Goal: Task Accomplishment & Management: Complete application form

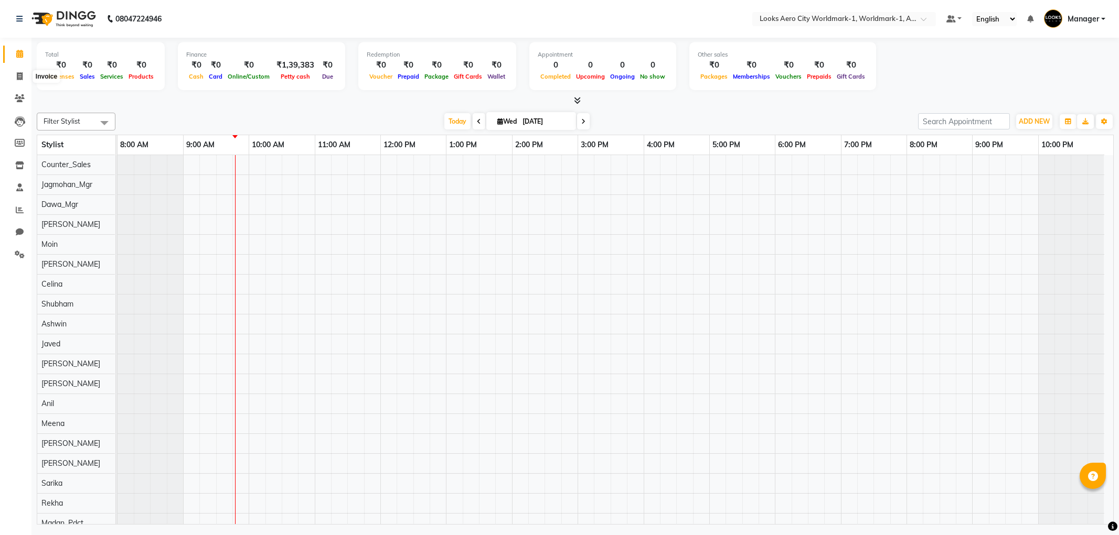
click at [22, 77] on icon at bounding box center [20, 76] width 6 height 8
select select "service"
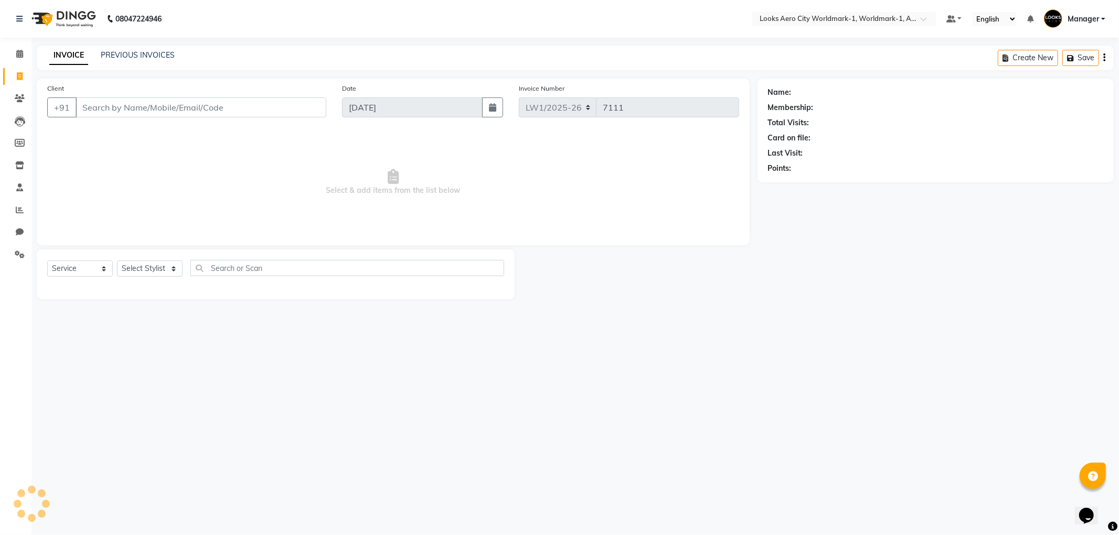
click at [92, 108] on input "Client" at bounding box center [201, 108] width 251 height 20
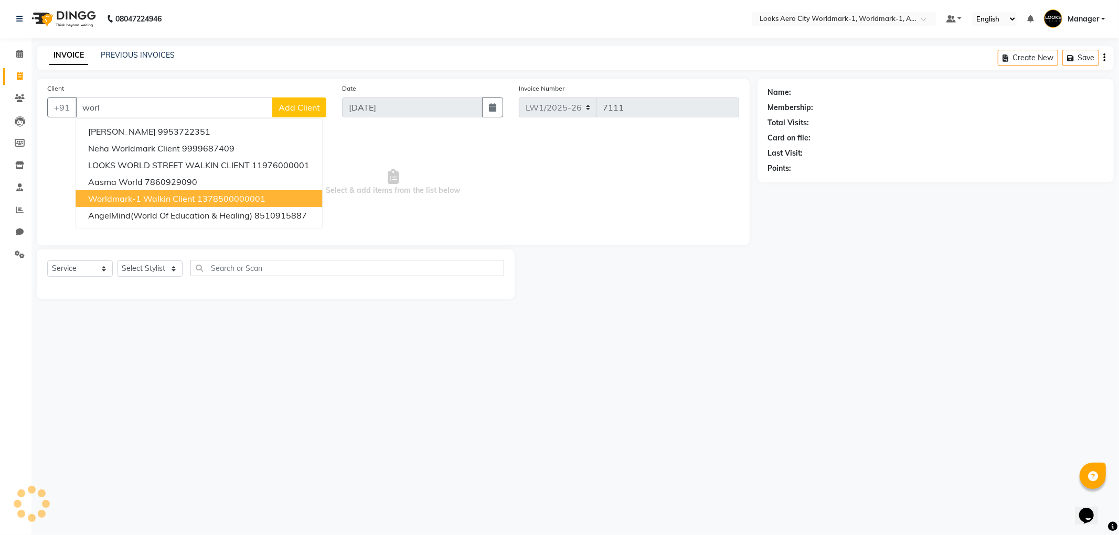
click at [117, 195] on span "Worldmark-1 Walkin Client" at bounding box center [141, 199] width 107 height 10
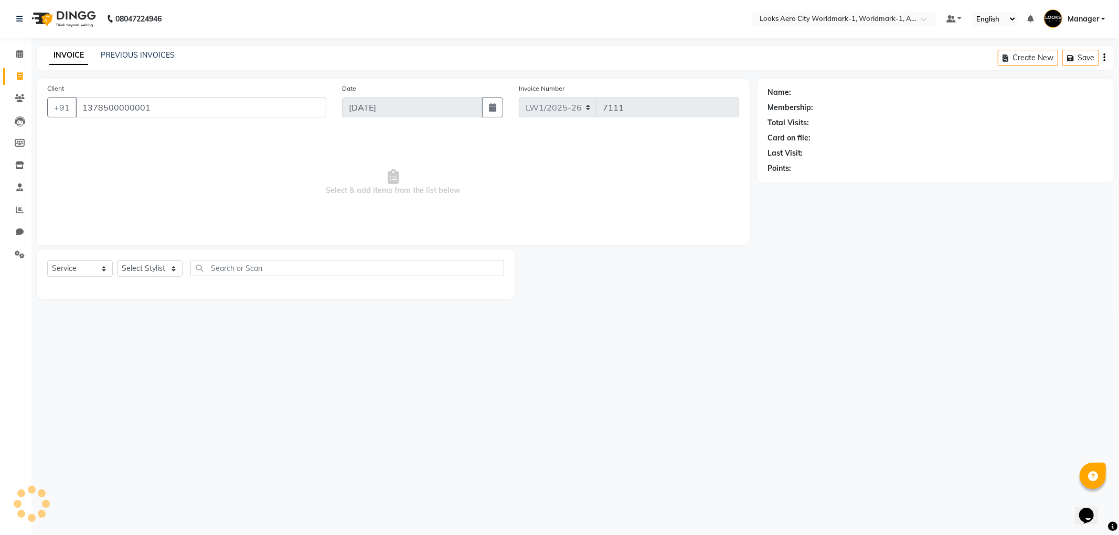
type input "1378500000001"
click at [170, 268] on select "Select Stylist [PERSON_NAME] [PERSON_NAME] [PERSON_NAME] [PERSON_NAME] Counter_…" at bounding box center [150, 269] width 66 height 16
select select "1: Object"
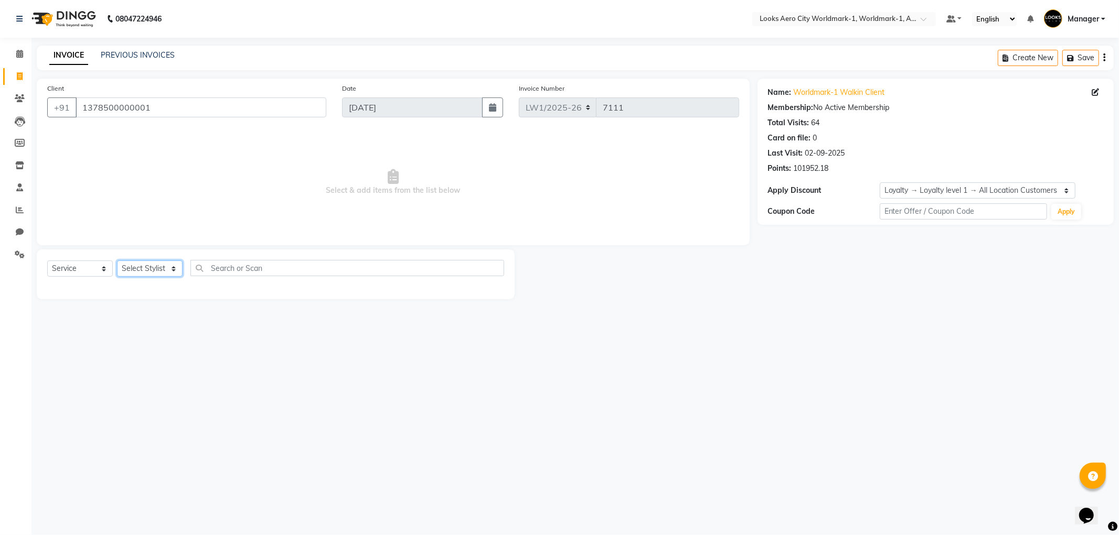
select select "84543"
click at [117, 261] on select "Select Stylist [PERSON_NAME] [PERSON_NAME] [PERSON_NAME] [PERSON_NAME] Counter_…" at bounding box center [150, 269] width 66 height 16
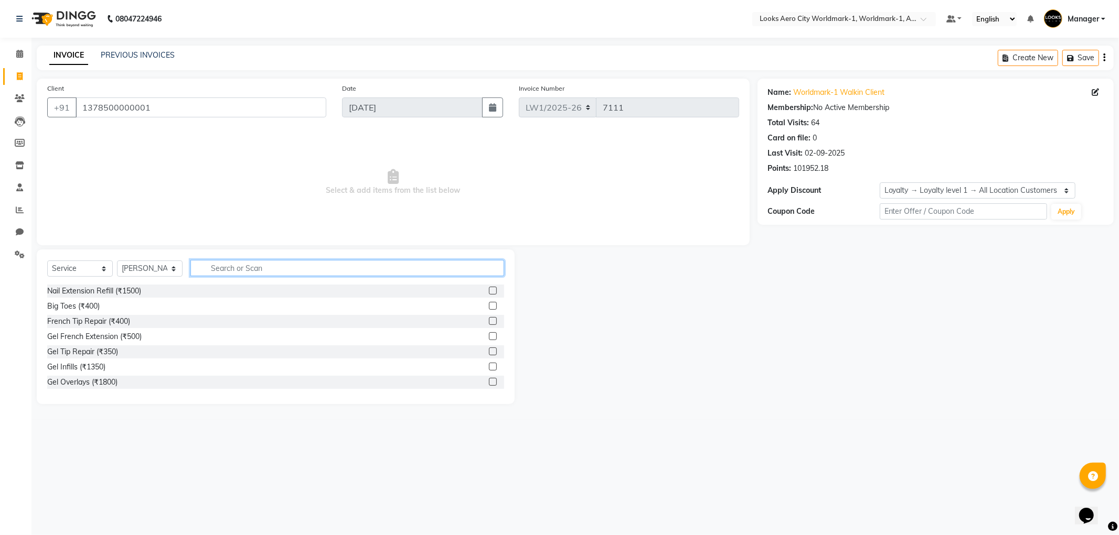
click at [238, 262] on input "text" at bounding box center [347, 268] width 314 height 16
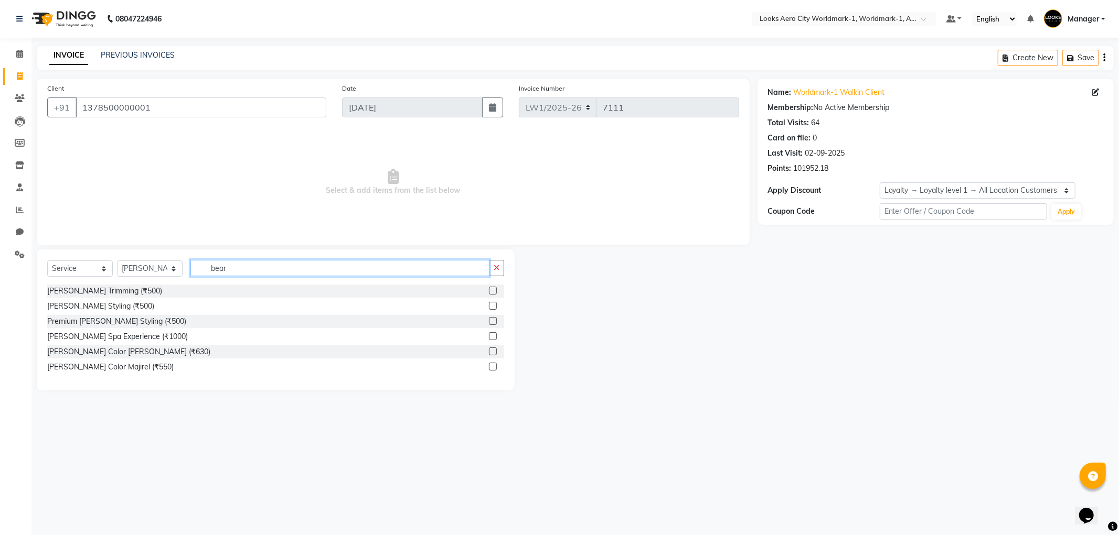
type input "bear"
click at [494, 291] on label at bounding box center [493, 291] width 8 height 8
click at [494, 291] on input "checkbox" at bounding box center [492, 291] width 7 height 7
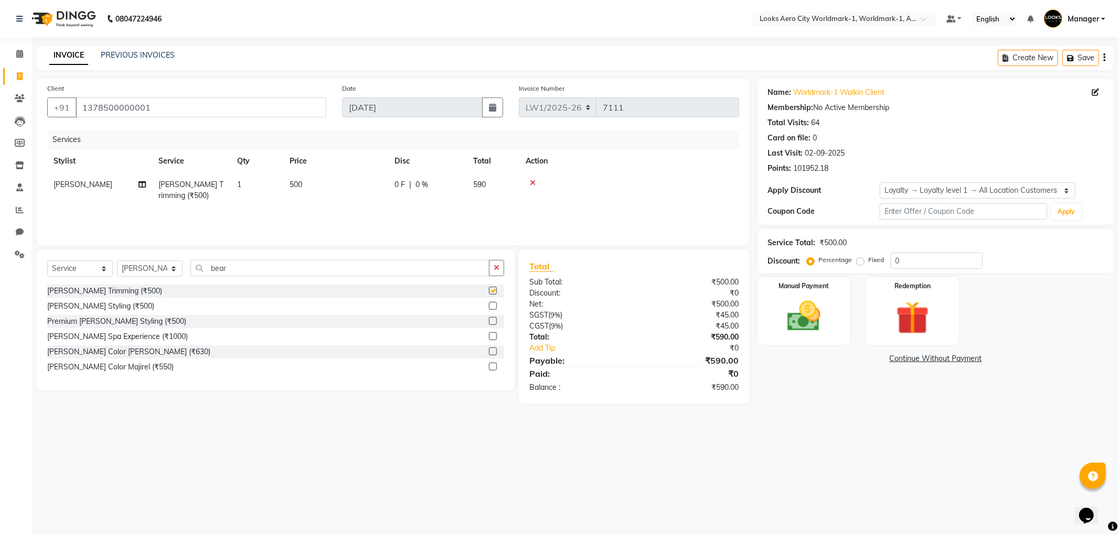
checkbox input "false"
click at [350, 200] on td "500" at bounding box center [335, 190] width 105 height 35
select select "84543"
click at [399, 191] on input "500" at bounding box center [385, 187] width 92 height 16
type input "5"
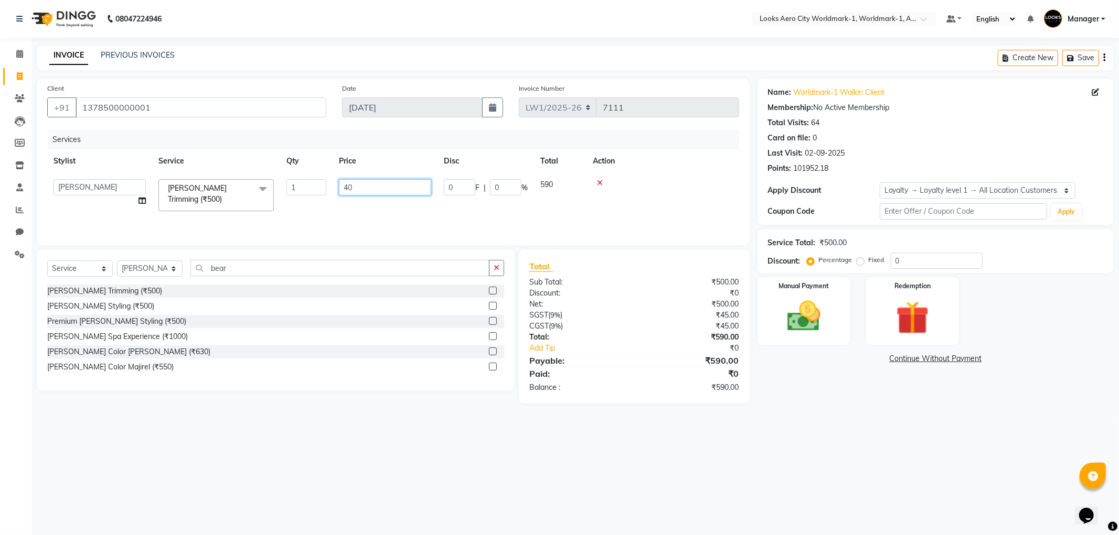
type input "400"
click at [793, 316] on img at bounding box center [804, 317] width 56 height 40
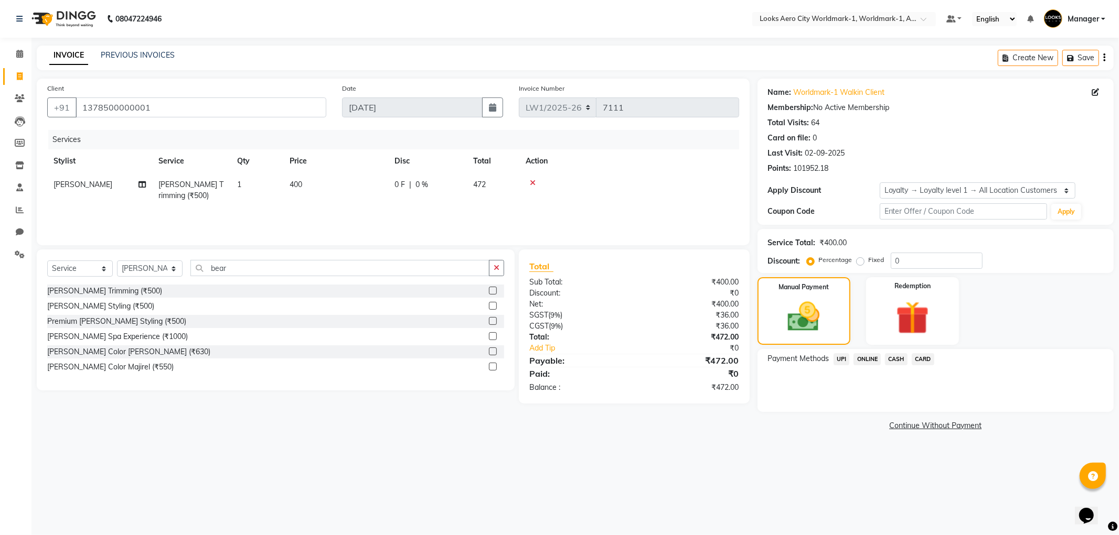
click at [919, 362] on span "CARD" at bounding box center [922, 359] width 23 height 12
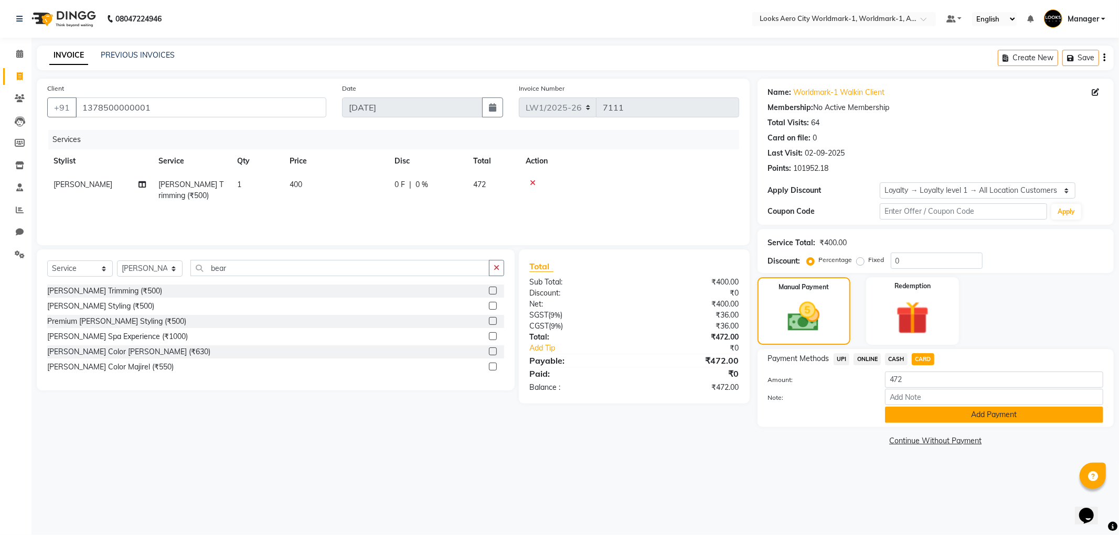
click at [931, 416] on button "Add Payment" at bounding box center [994, 415] width 218 height 16
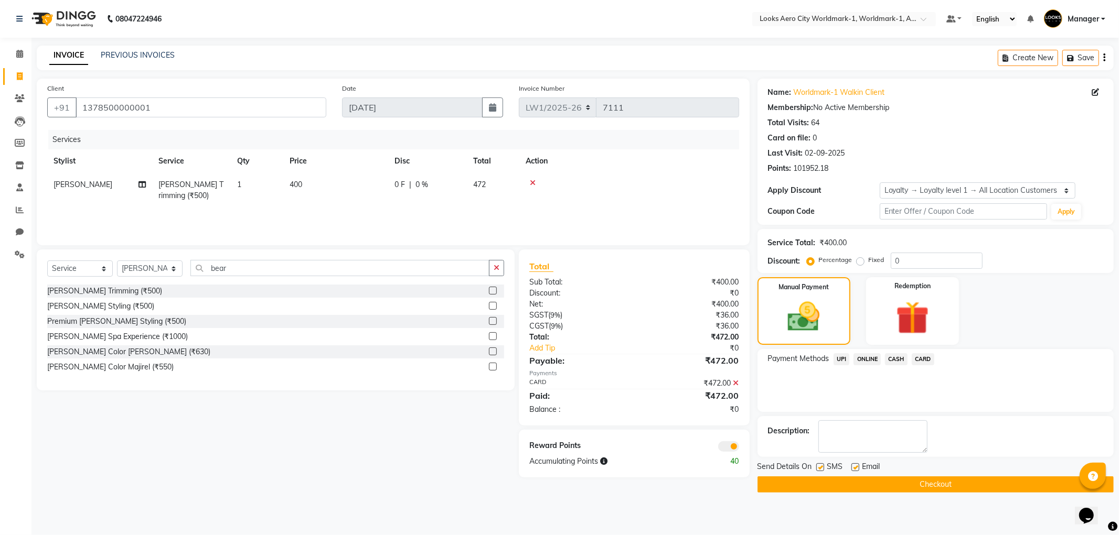
click at [721, 447] on span at bounding box center [728, 447] width 21 height 10
click at [739, 448] on input "checkbox" at bounding box center [739, 448] width 0 height 0
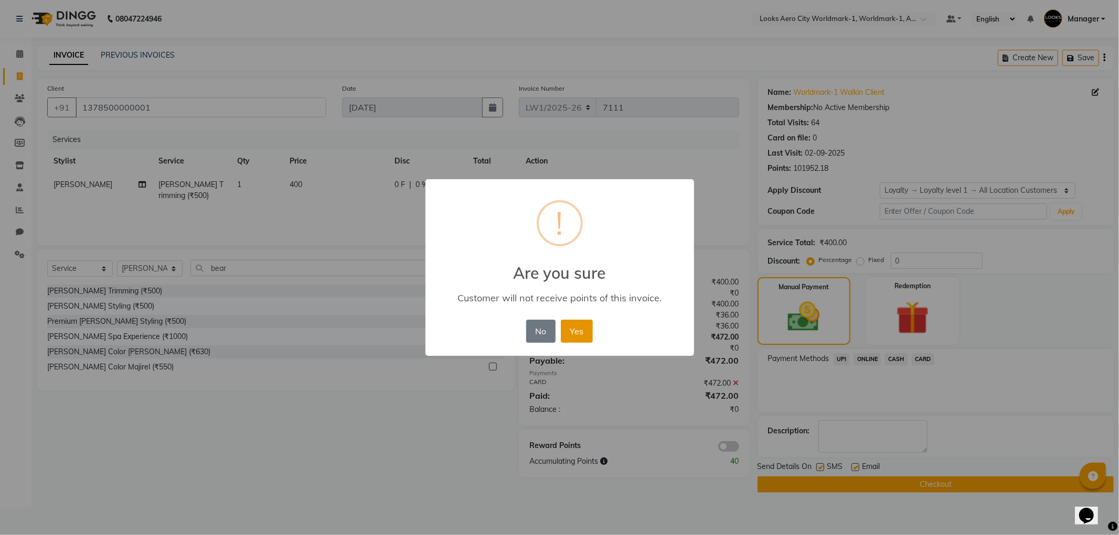
click at [577, 327] on button "Yes" at bounding box center [577, 331] width 32 height 23
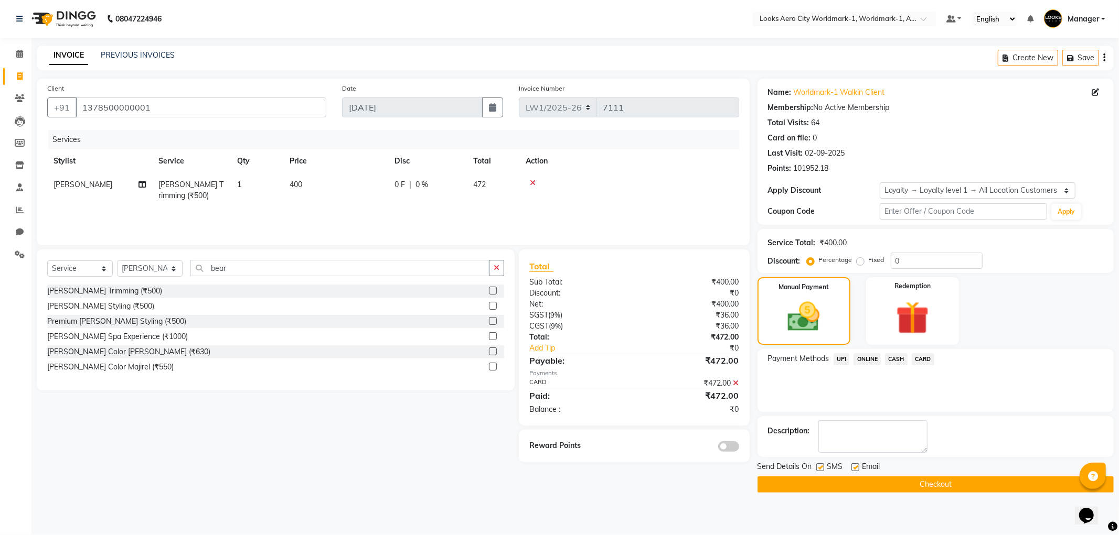
click at [918, 481] on button "Checkout" at bounding box center [935, 485] width 356 height 16
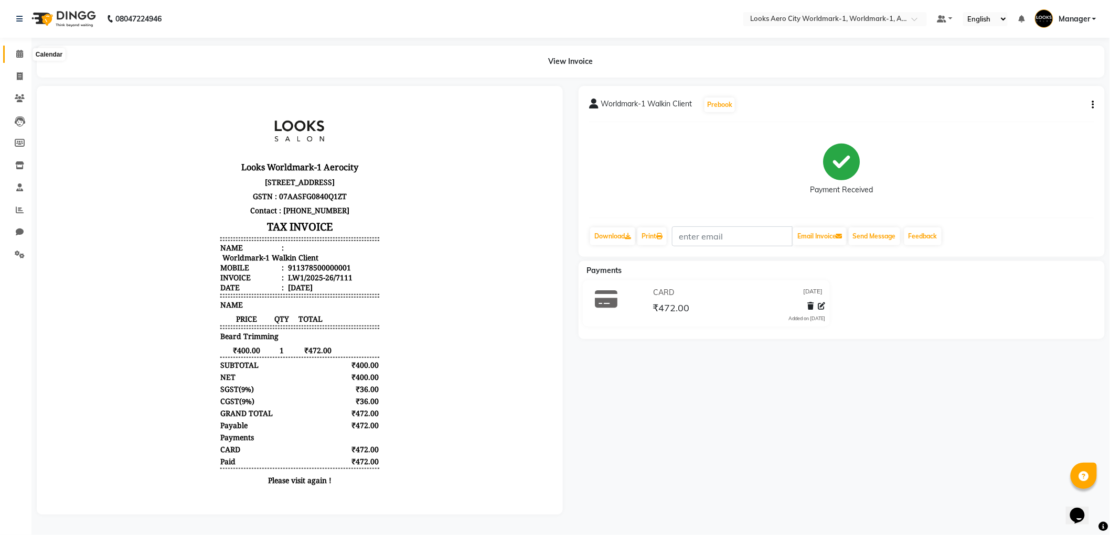
click at [16, 51] on icon at bounding box center [19, 54] width 7 height 8
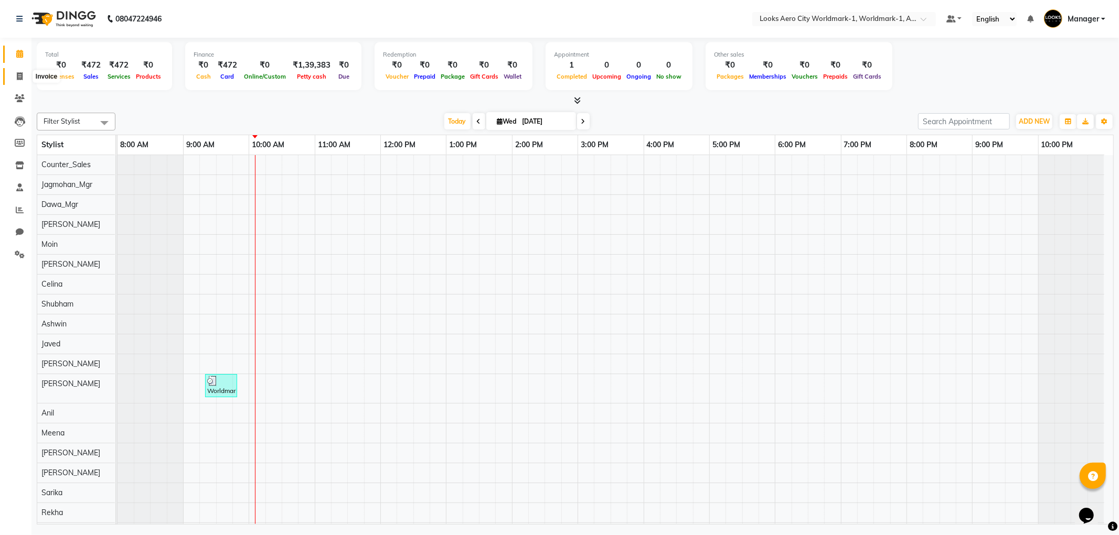
click at [20, 77] on icon at bounding box center [20, 76] width 6 height 8
select select "service"
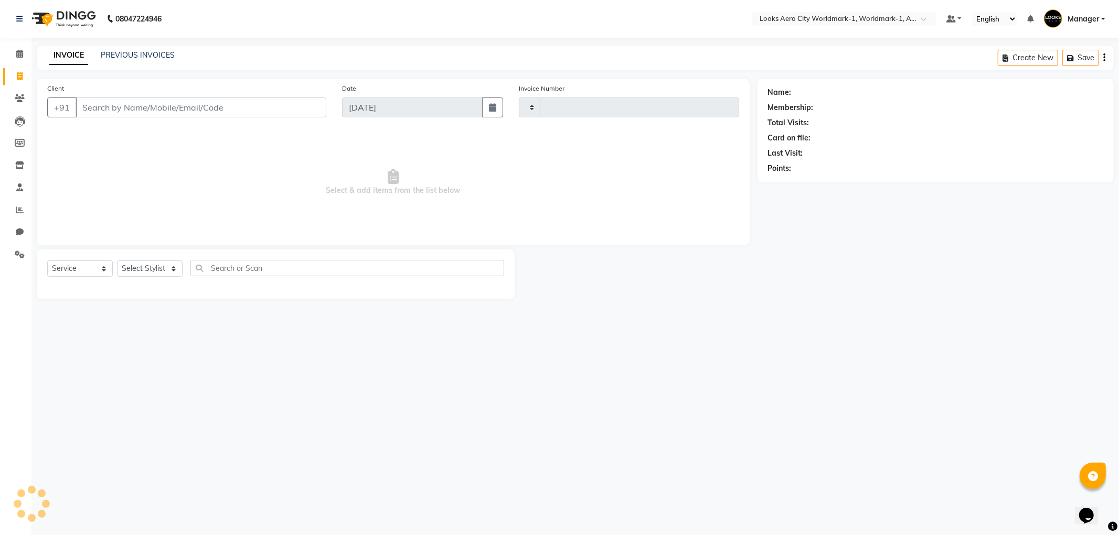
type input "7112"
select select "8573"
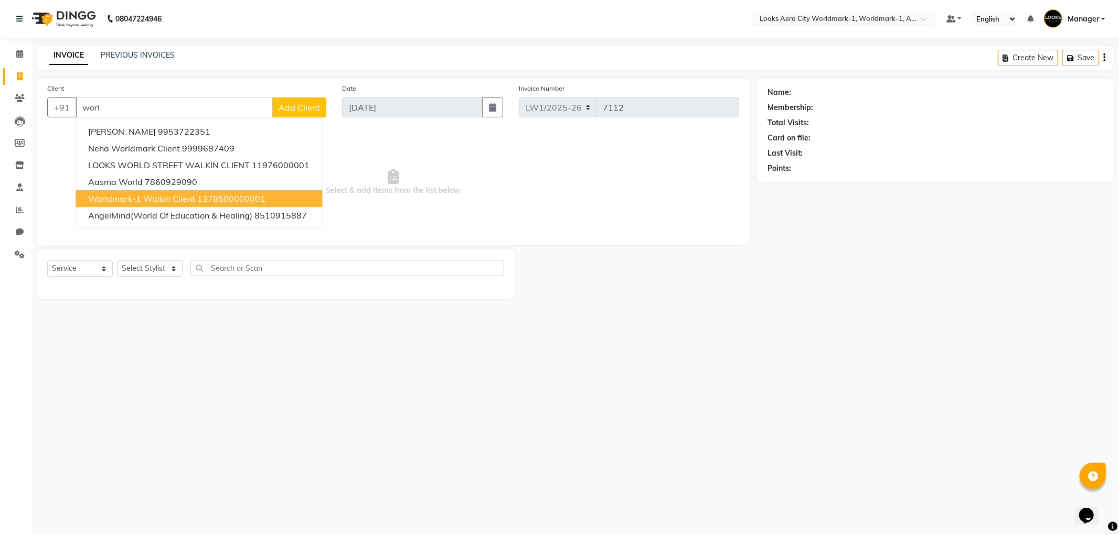
click at [141, 202] on span "Worldmark-1 Walkin Client" at bounding box center [141, 199] width 107 height 10
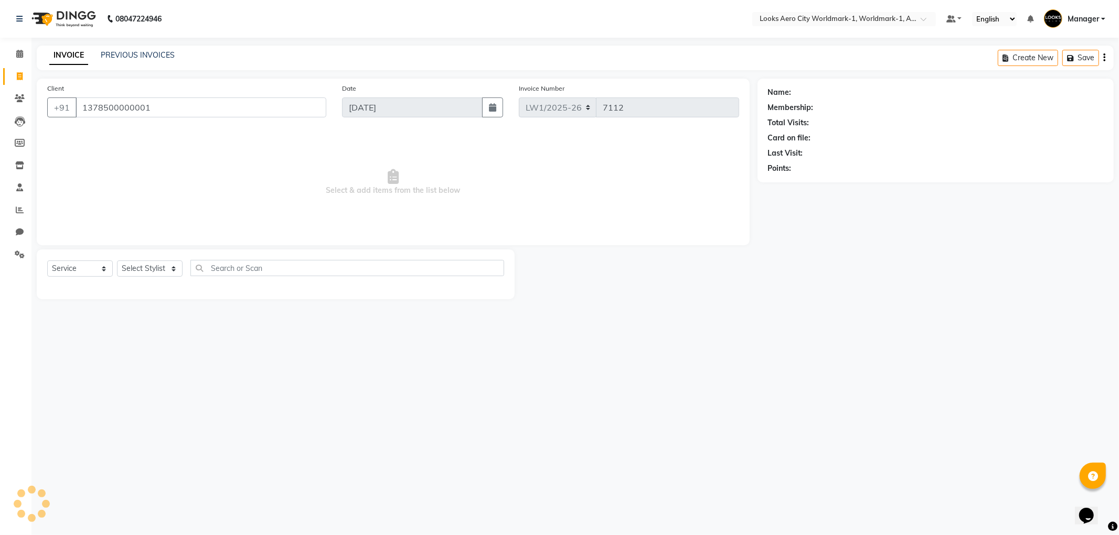
type input "1378500000001"
click at [175, 269] on select "Select Stylist [PERSON_NAME] [PERSON_NAME] [PERSON_NAME] [PERSON_NAME] Counter_…" at bounding box center [150, 269] width 66 height 16
select select "1: Object"
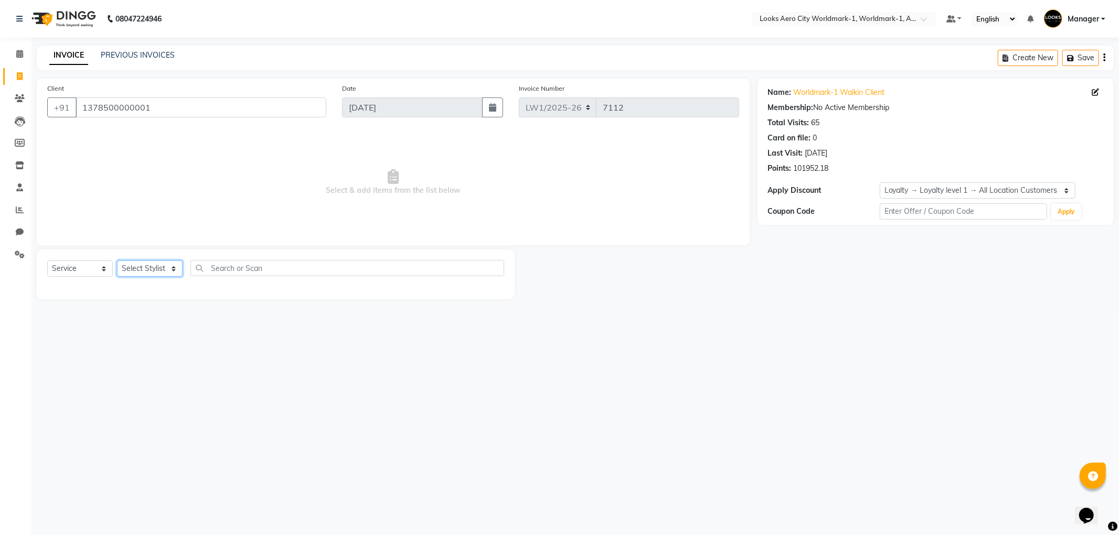
select select "84543"
click at [117, 261] on select "Select Stylist [PERSON_NAME] [PERSON_NAME] [PERSON_NAME] [PERSON_NAME] Counter_…" at bounding box center [150, 269] width 66 height 16
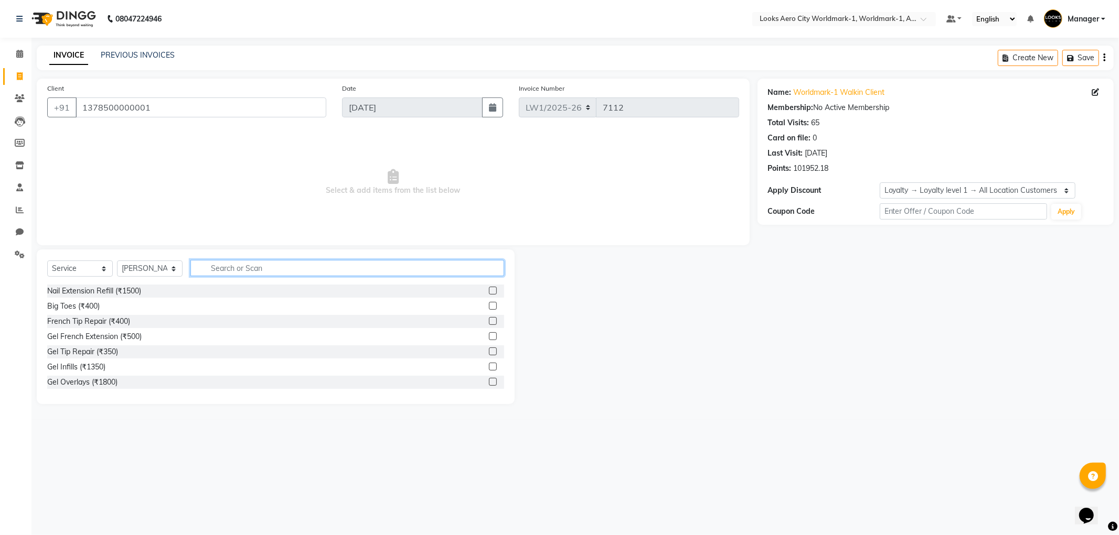
click at [261, 271] on input "text" at bounding box center [347, 268] width 314 height 16
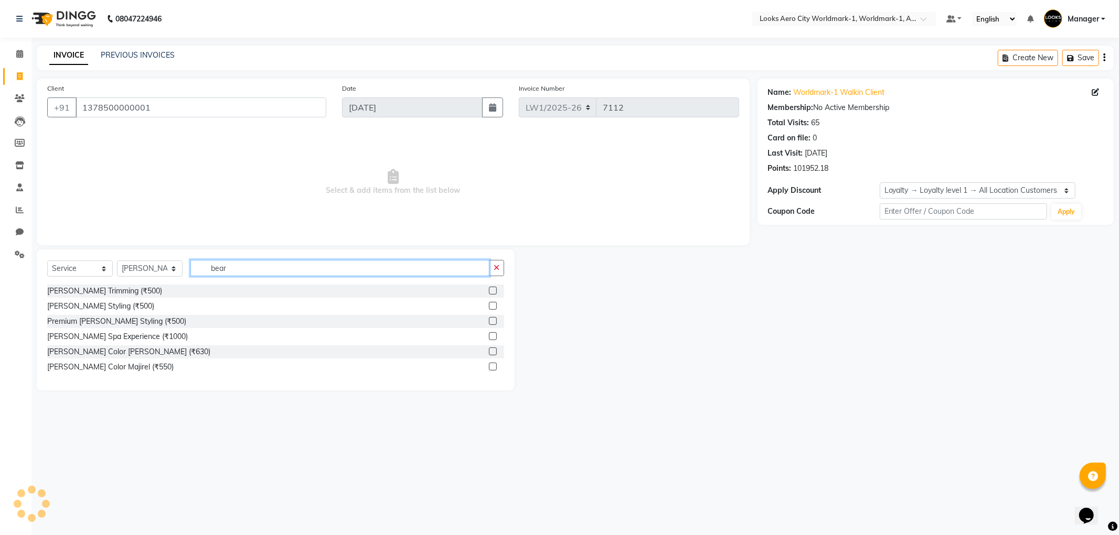
type input "bear"
click at [491, 291] on label at bounding box center [493, 291] width 8 height 8
click at [491, 291] on input "checkbox" at bounding box center [492, 291] width 7 height 7
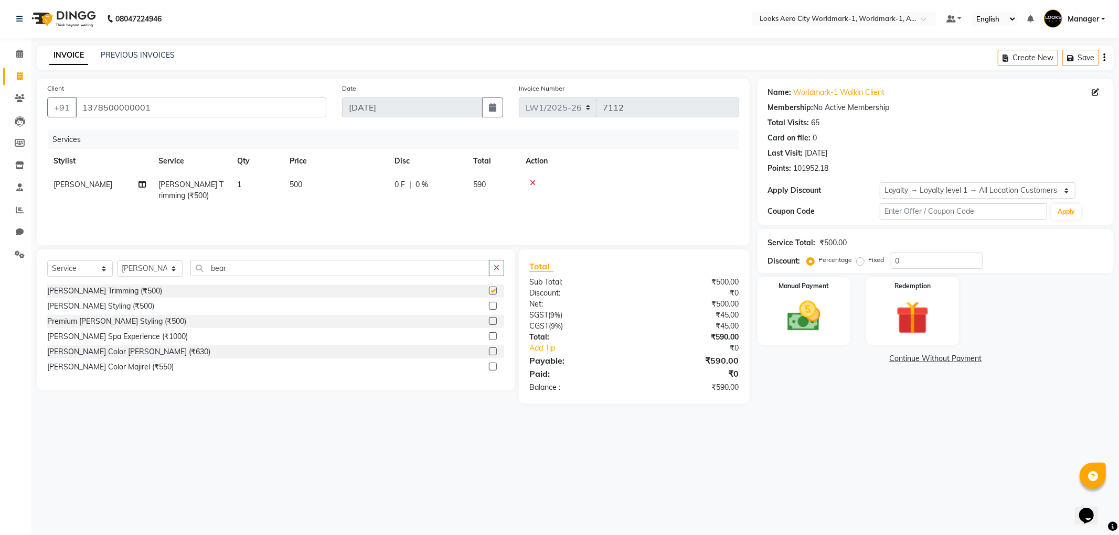
checkbox input "false"
click at [339, 184] on td "500" at bounding box center [335, 190] width 105 height 35
select select "84543"
click at [405, 180] on input "500" at bounding box center [385, 187] width 92 height 16
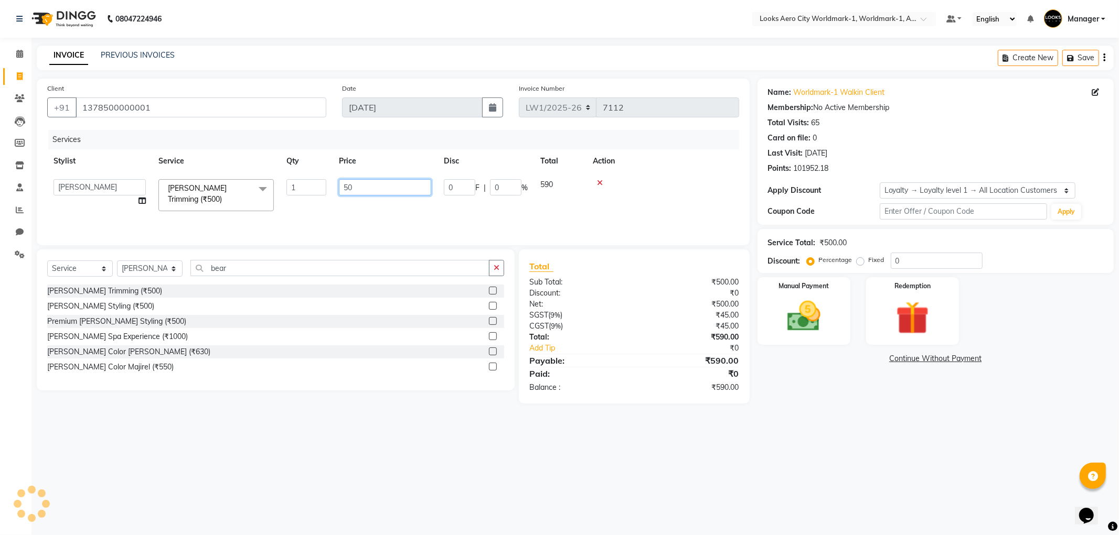
type input "5"
type input "400"
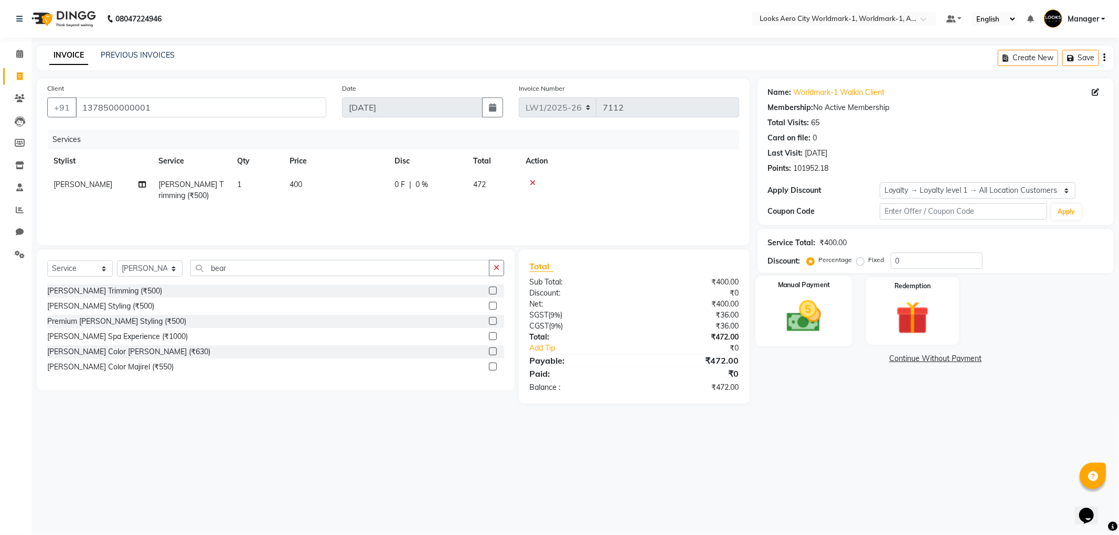
click at [816, 321] on img at bounding box center [804, 317] width 56 height 40
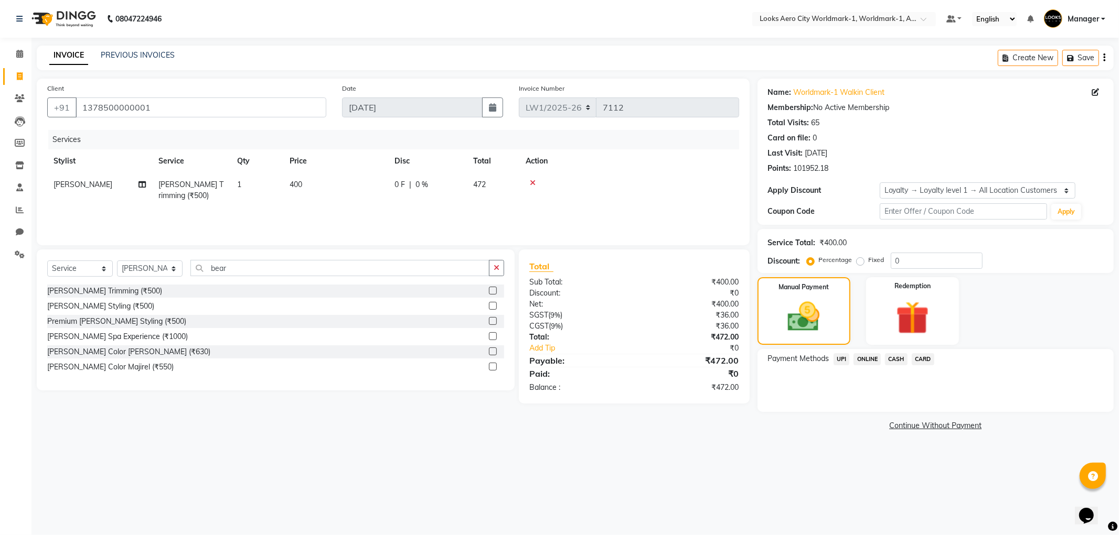
click at [846, 361] on span "UPI" at bounding box center [841, 359] width 16 height 12
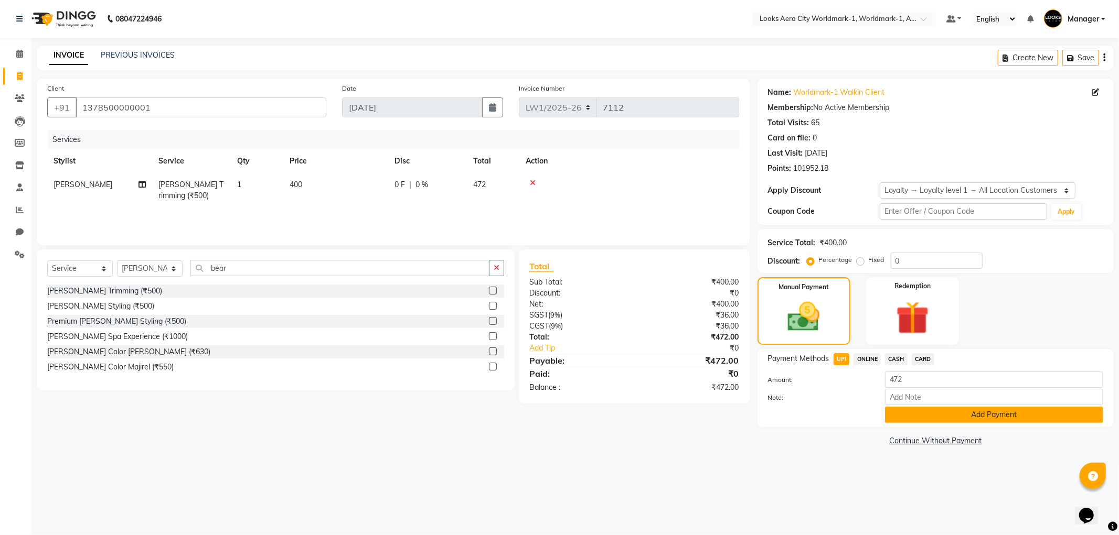
click at [903, 420] on button "Add Payment" at bounding box center [994, 415] width 218 height 16
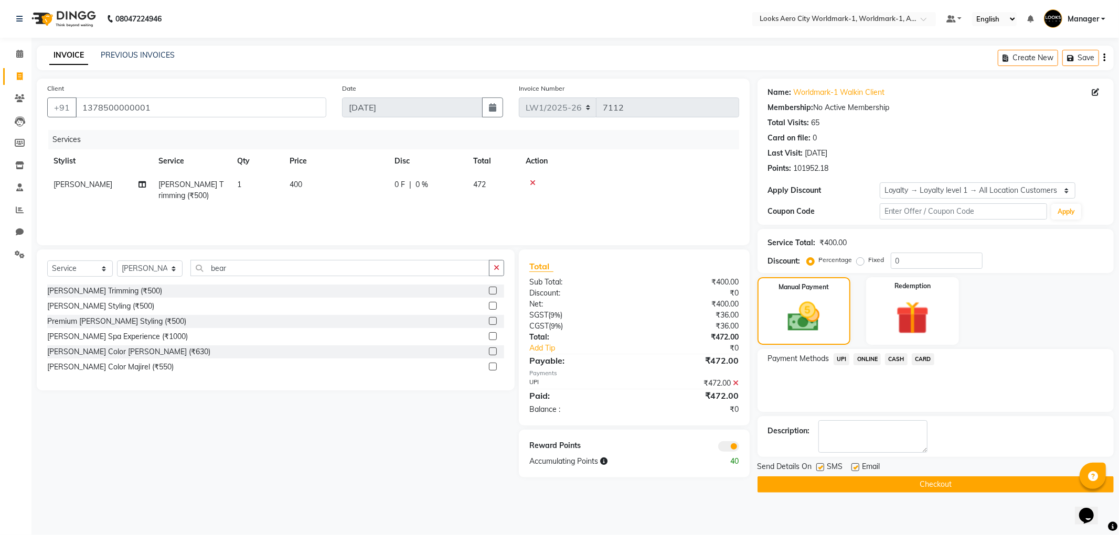
click at [738, 447] on span at bounding box center [728, 447] width 21 height 10
click at [739, 448] on input "checkbox" at bounding box center [739, 448] width 0 height 0
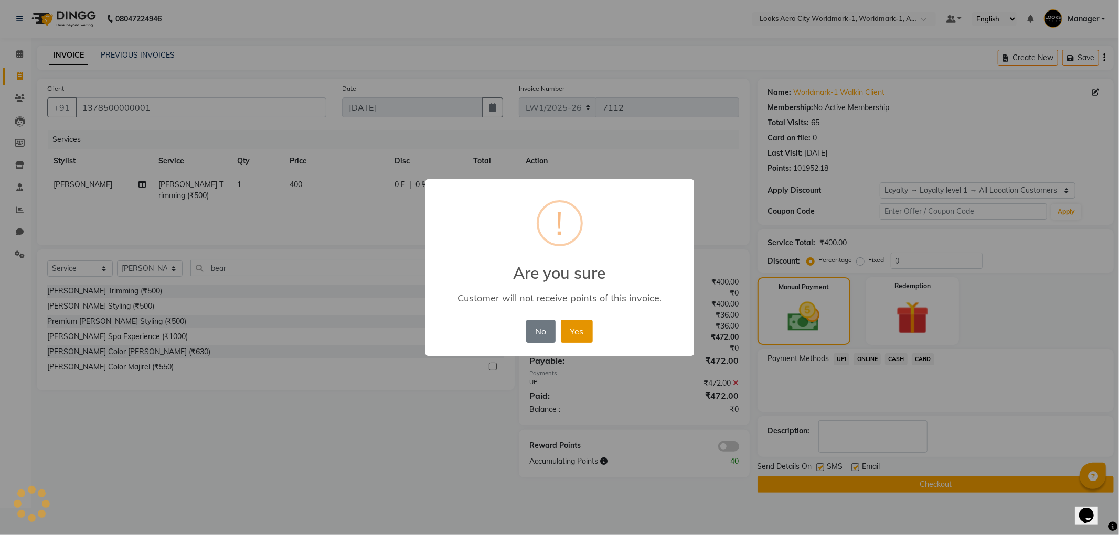
click at [577, 339] on button "Yes" at bounding box center [577, 331] width 32 height 23
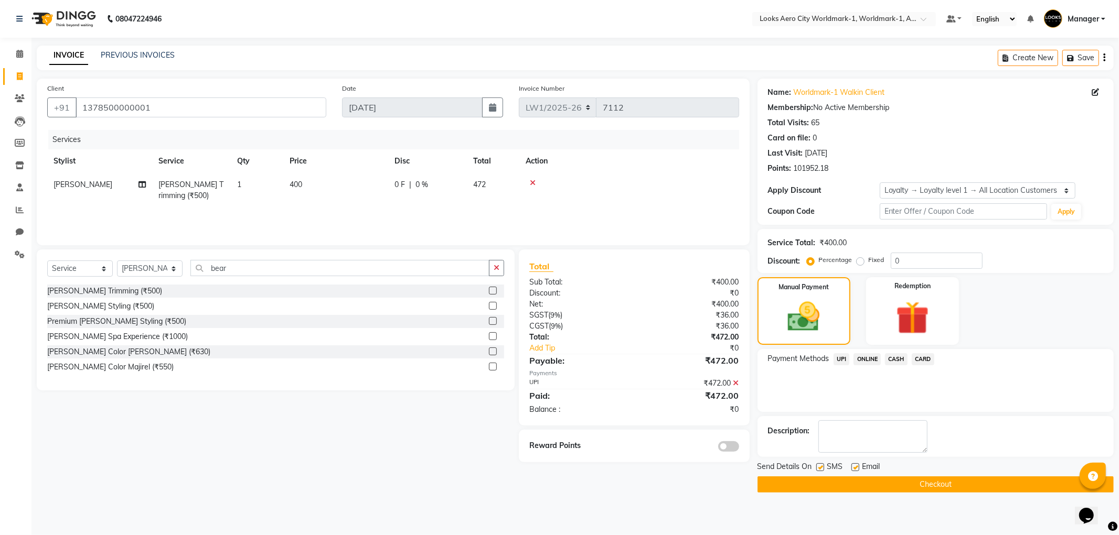
drag, startPoint x: 947, startPoint y: 484, endPoint x: 941, endPoint y: 479, distance: 7.9
click at [947, 484] on button "Checkout" at bounding box center [935, 485] width 356 height 16
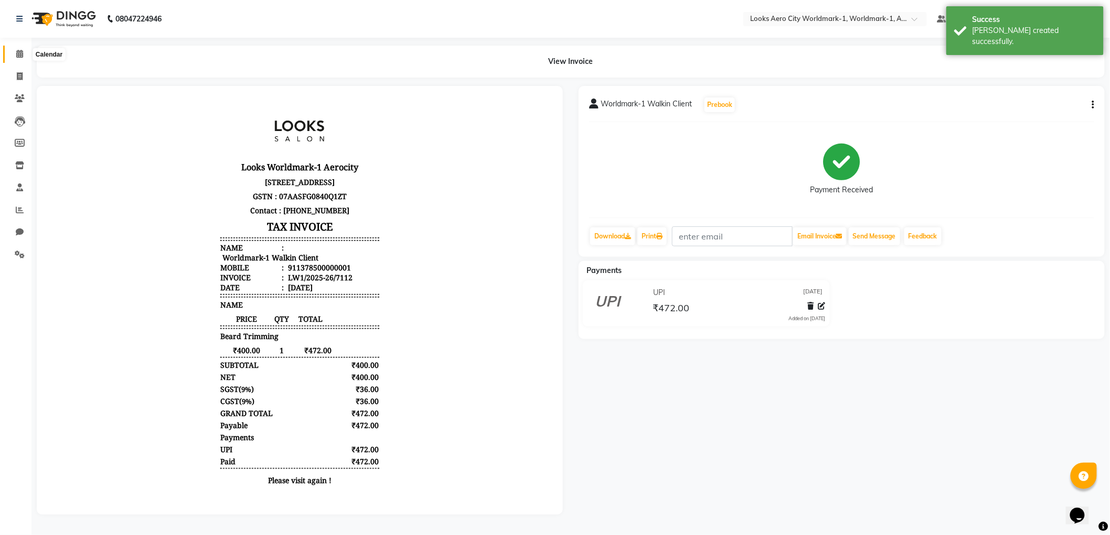
click at [23, 55] on span at bounding box center [19, 54] width 18 height 12
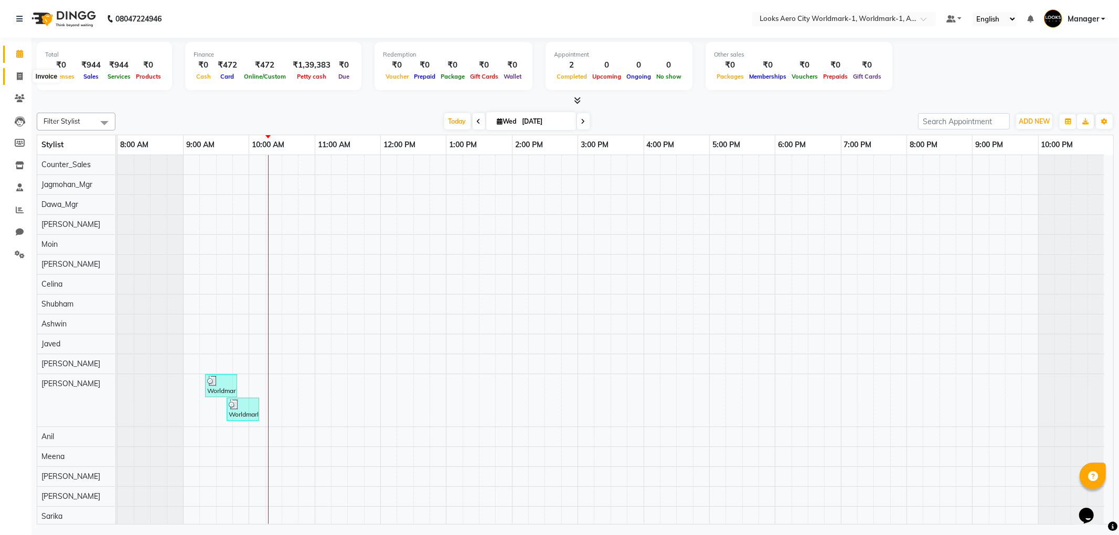
click at [22, 76] on icon at bounding box center [20, 76] width 6 height 8
select select "service"
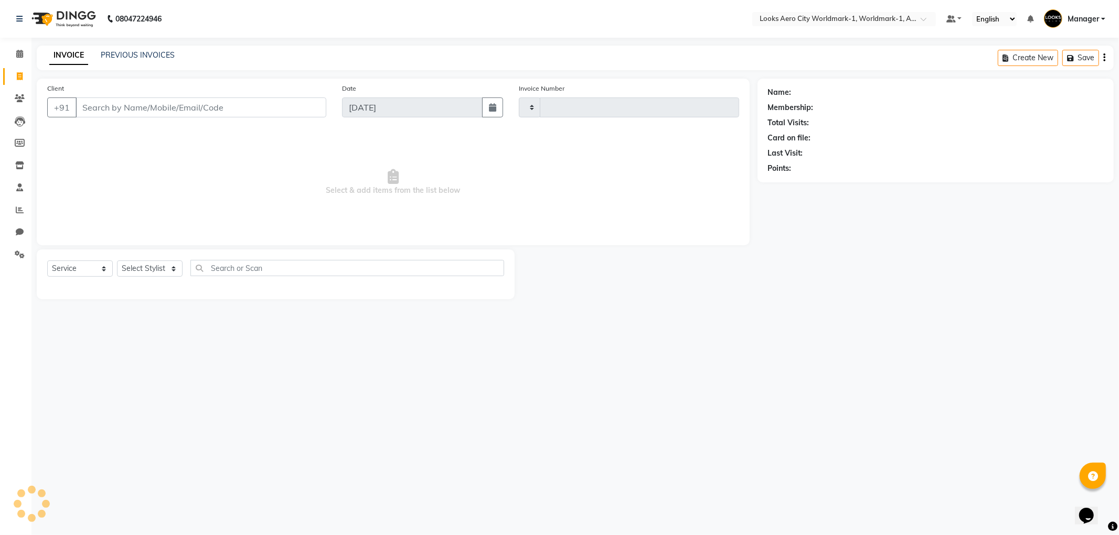
click at [130, 109] on input "Client" at bounding box center [201, 108] width 251 height 20
type input "7113"
select select "8573"
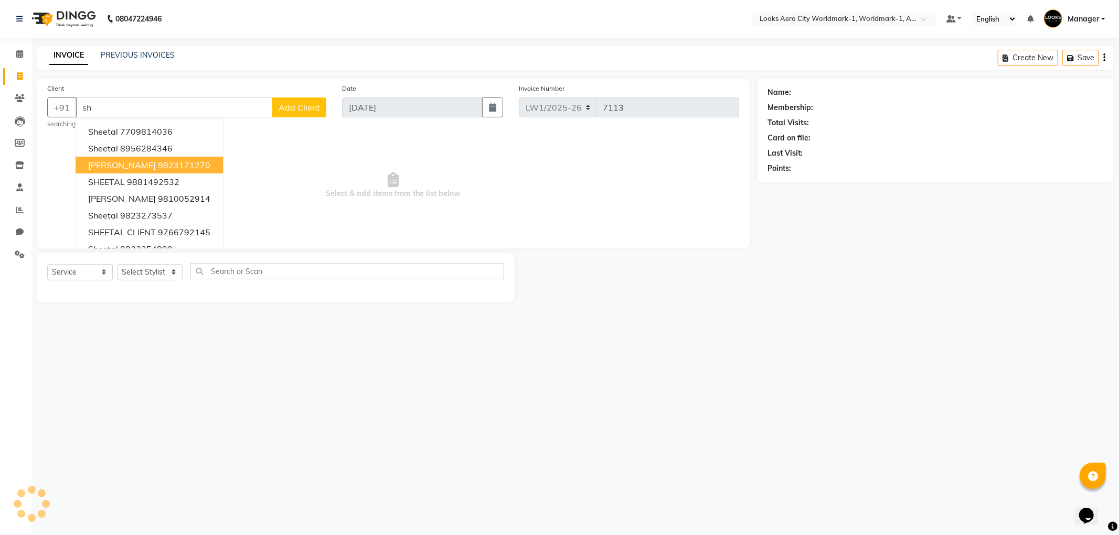
type input "s"
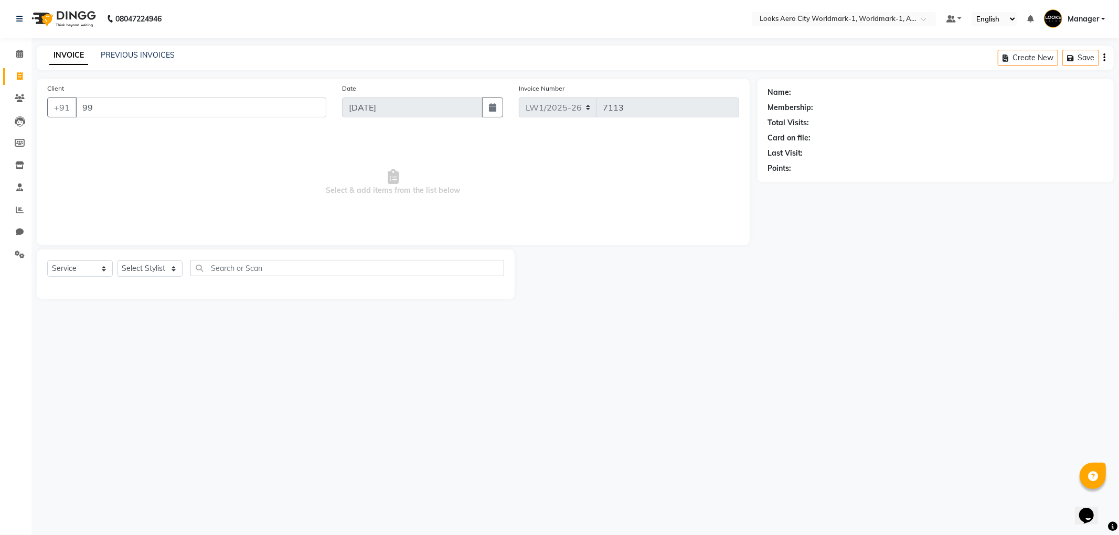
type input "9"
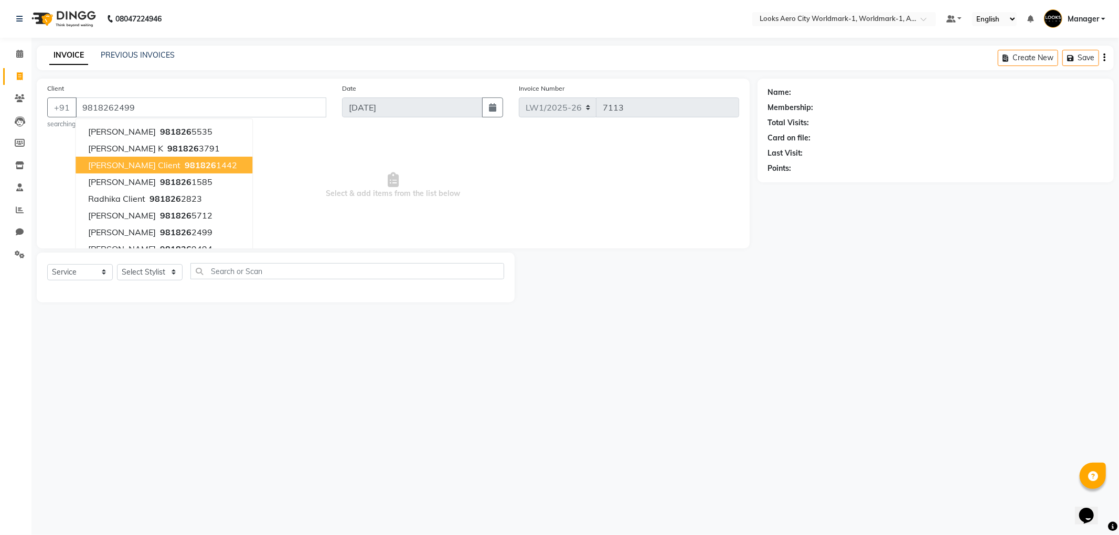
type input "9818262499"
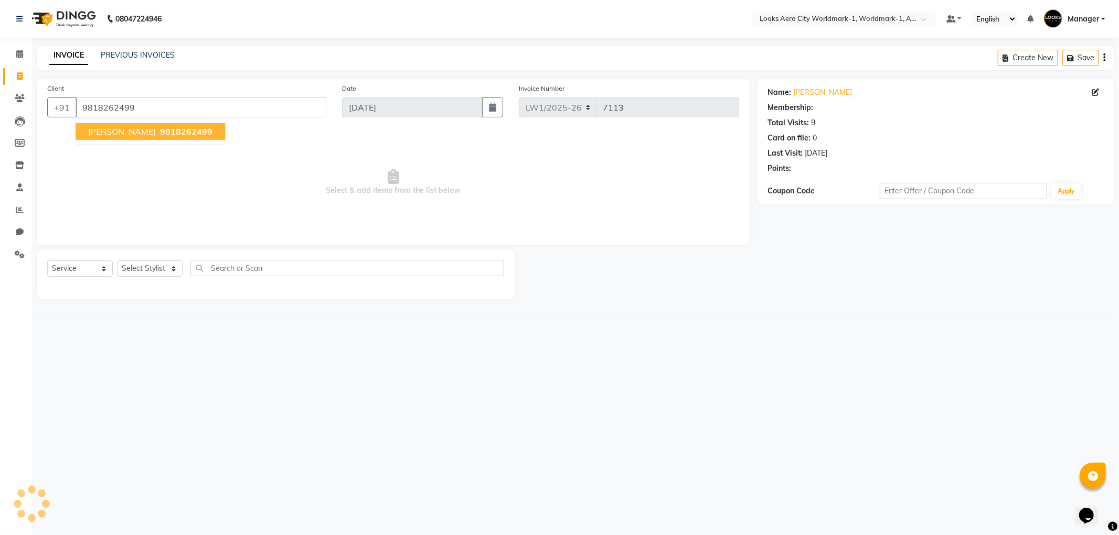
select select "1: Object"
click at [158, 131] on ngb-highlight "9818262499" at bounding box center [185, 131] width 55 height 10
select select "1: Object"
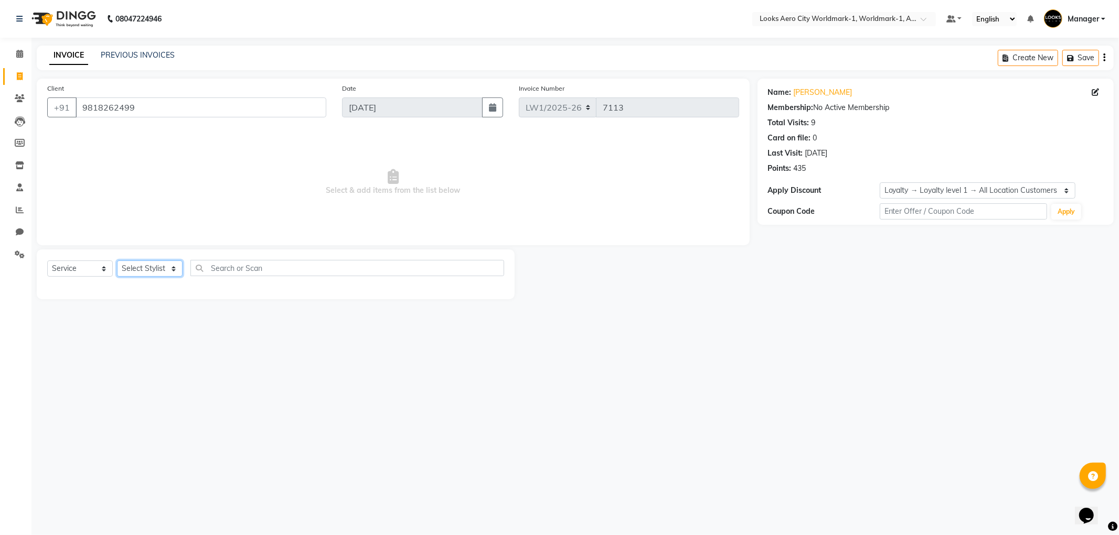
click at [174, 269] on select "Select Stylist [PERSON_NAME] [PERSON_NAME] [PERSON_NAME] [PERSON_NAME] Counter_…" at bounding box center [150, 269] width 66 height 16
select select "84551"
click at [117, 261] on select "Select Stylist [PERSON_NAME] [PERSON_NAME] [PERSON_NAME] [PERSON_NAME] Counter_…" at bounding box center [150, 269] width 66 height 16
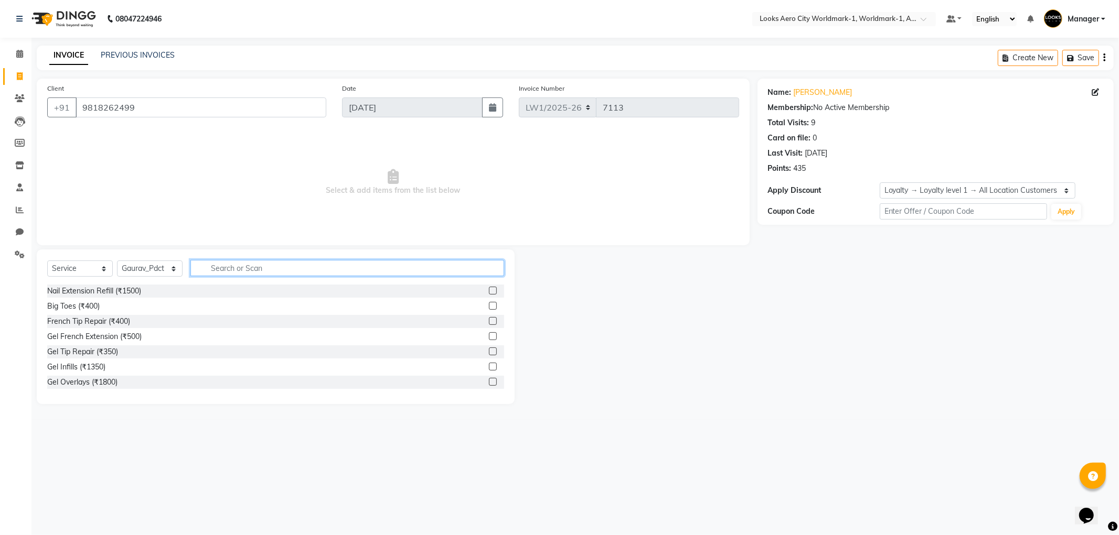
click at [247, 265] on input "text" at bounding box center [347, 268] width 314 height 16
type input "was"
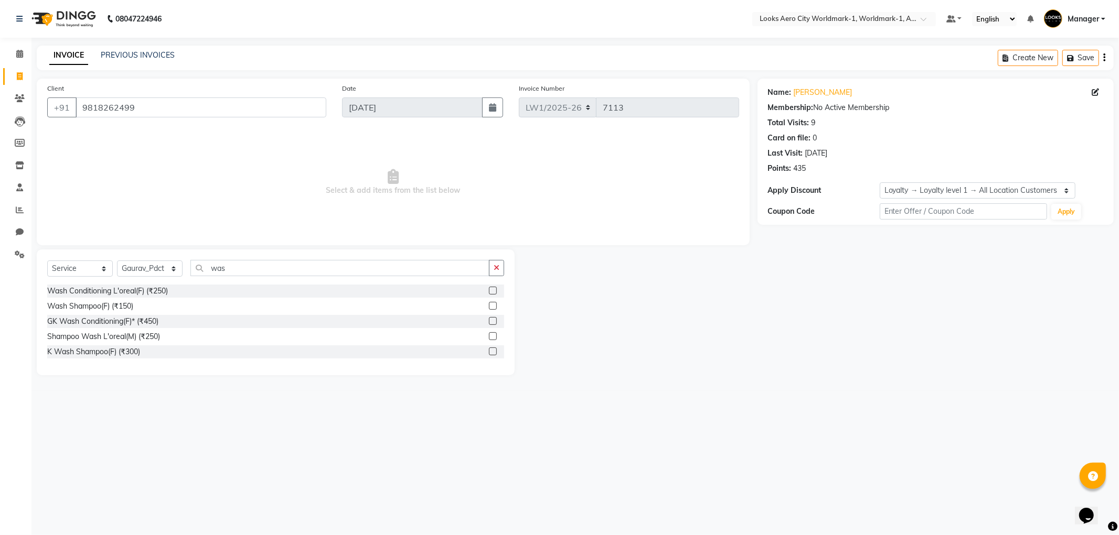
click at [495, 352] on label at bounding box center [493, 352] width 8 height 8
click at [495, 352] on input "checkbox" at bounding box center [492, 352] width 7 height 7
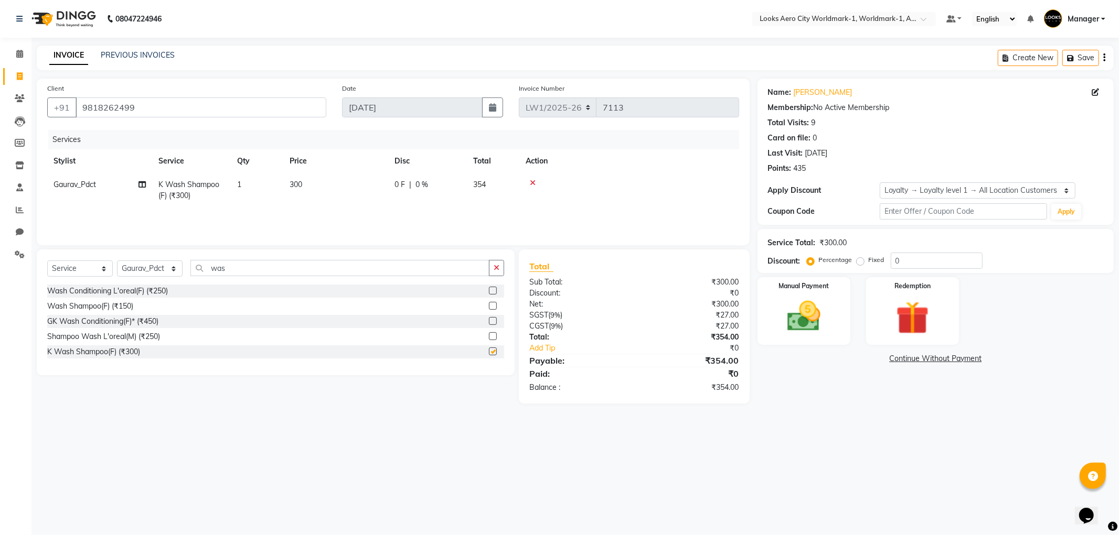
checkbox input "false"
click at [310, 185] on td "300" at bounding box center [335, 190] width 105 height 35
select select "84551"
click at [360, 185] on input "300" at bounding box center [385, 187] width 92 height 16
type input "3"
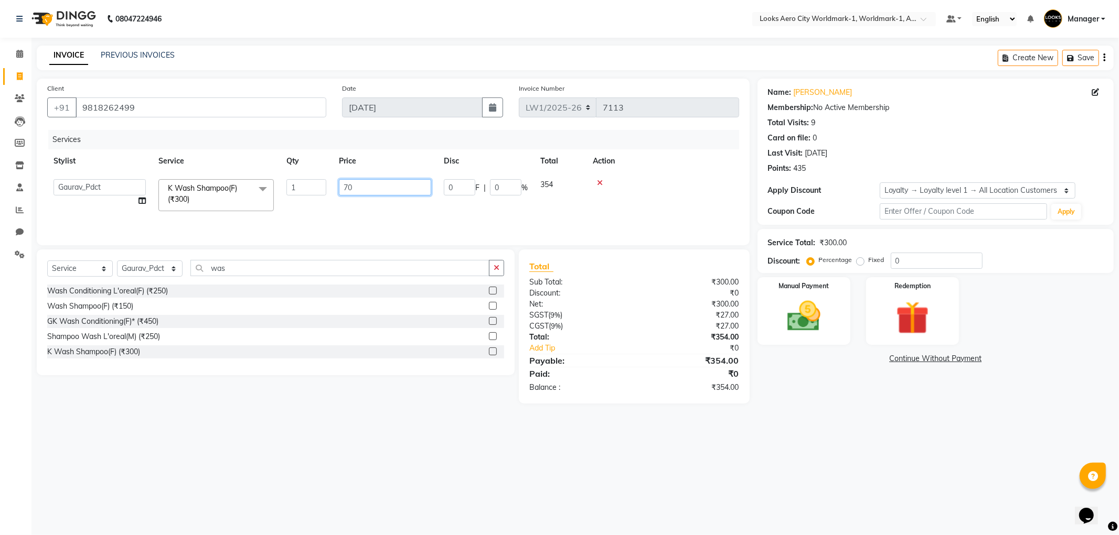
type input "700"
click at [810, 321] on img at bounding box center [804, 317] width 56 height 40
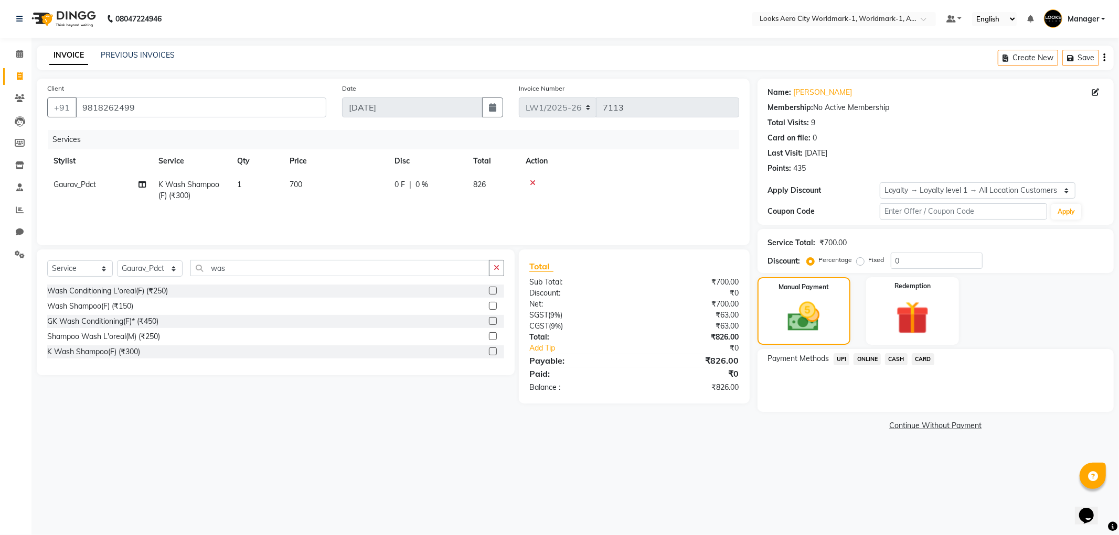
click at [837, 359] on span "UPI" at bounding box center [841, 359] width 16 height 12
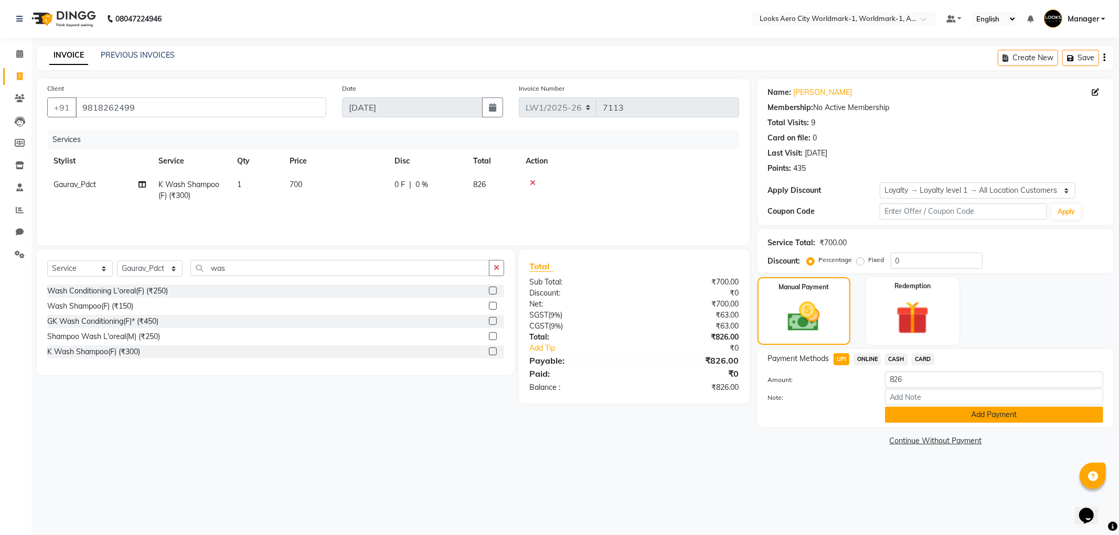
click at [899, 410] on button "Add Payment" at bounding box center [994, 415] width 218 height 16
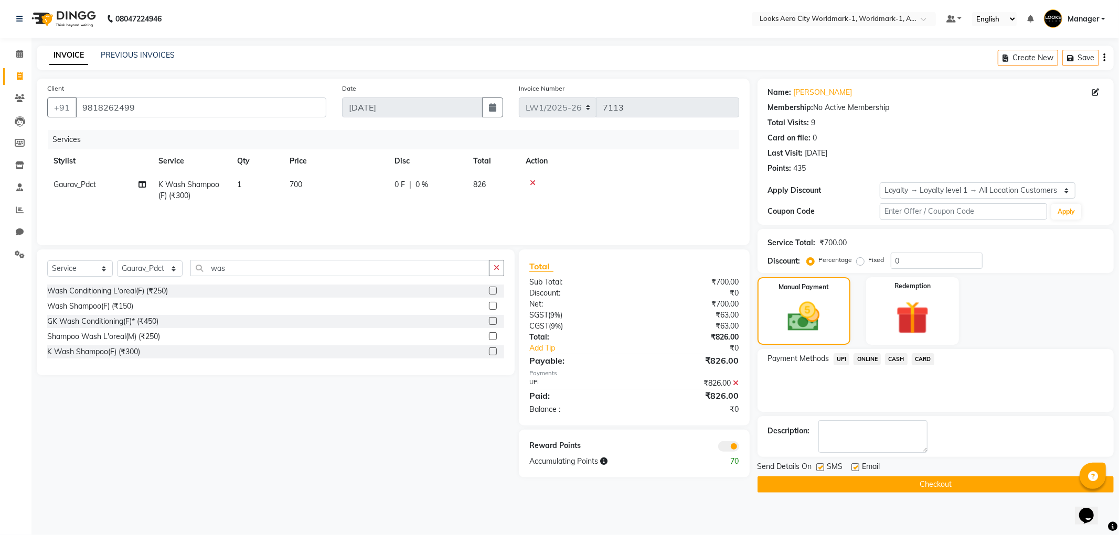
click at [916, 488] on button "Checkout" at bounding box center [935, 485] width 356 height 16
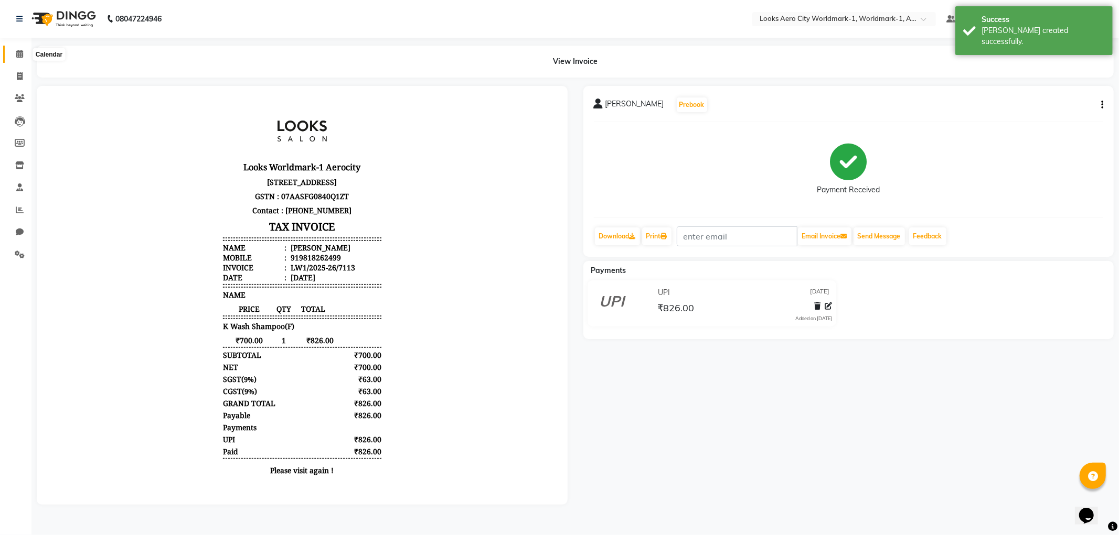
click at [19, 53] on icon at bounding box center [19, 54] width 7 height 8
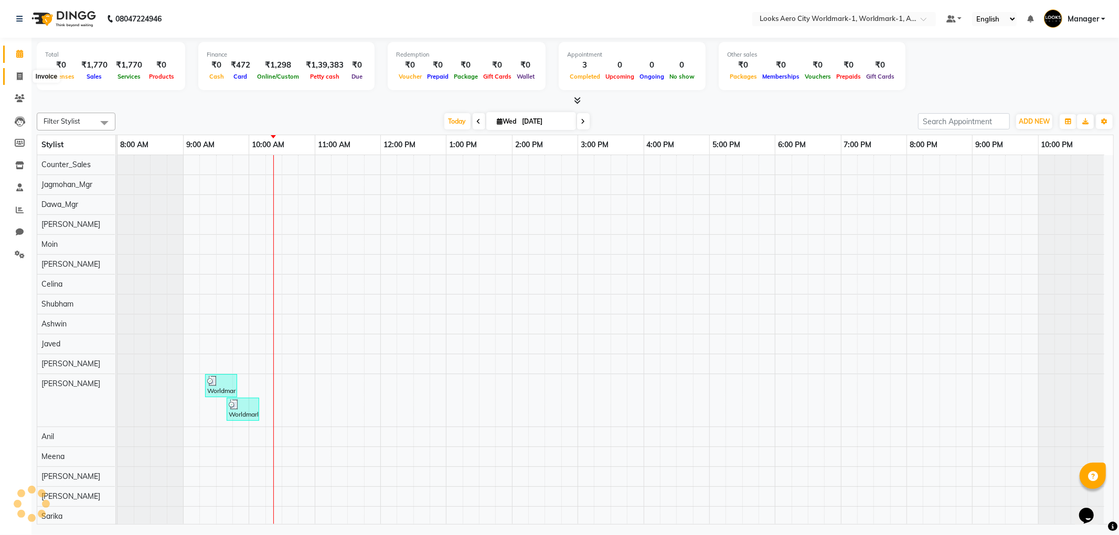
click at [18, 72] on icon at bounding box center [20, 76] width 6 height 8
select select "service"
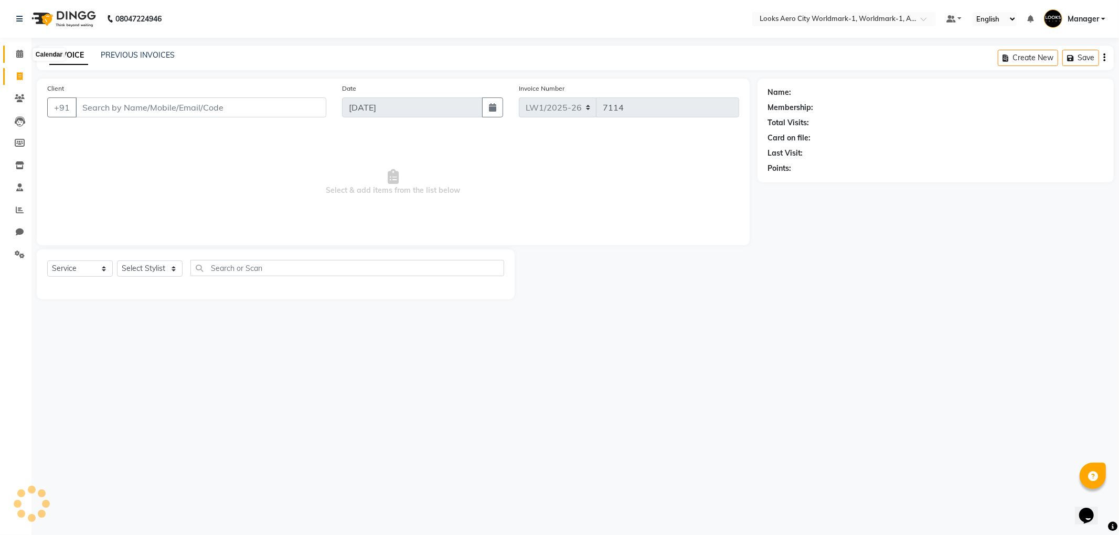
click at [19, 53] on icon at bounding box center [19, 54] width 7 height 8
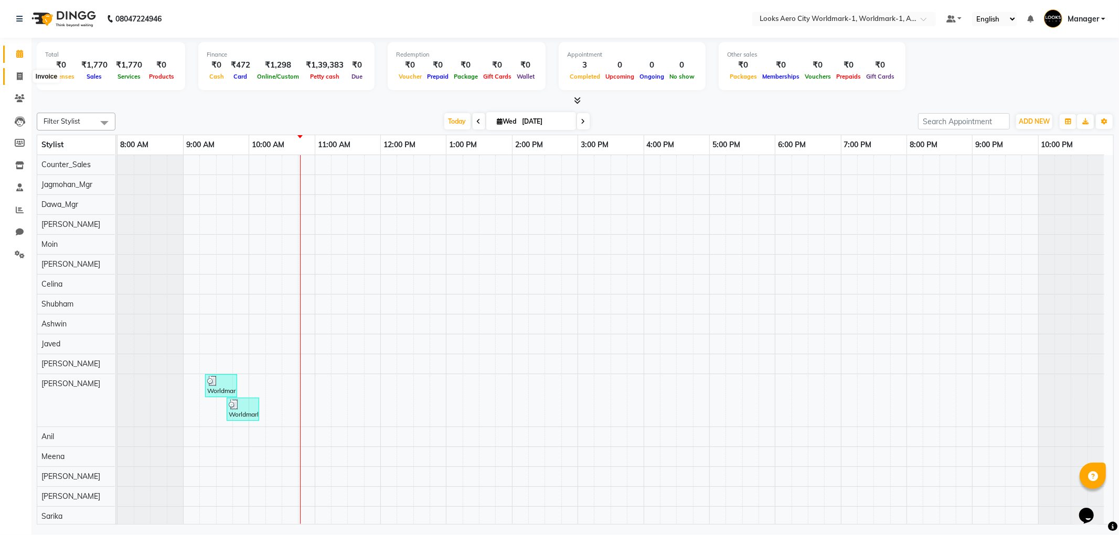
click at [22, 74] on icon at bounding box center [20, 76] width 6 height 8
select select "service"
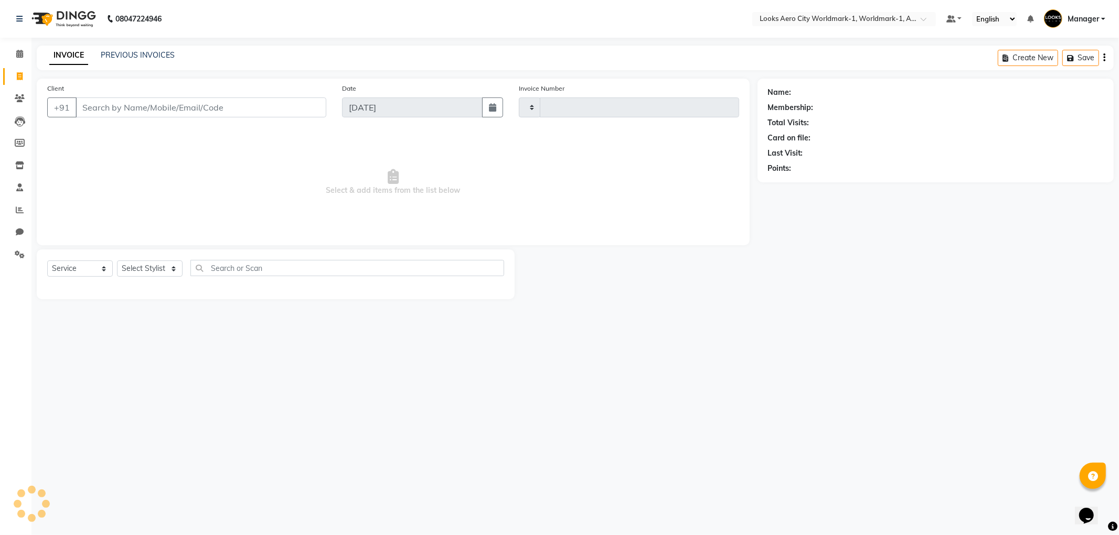
type input "7114"
select select "8573"
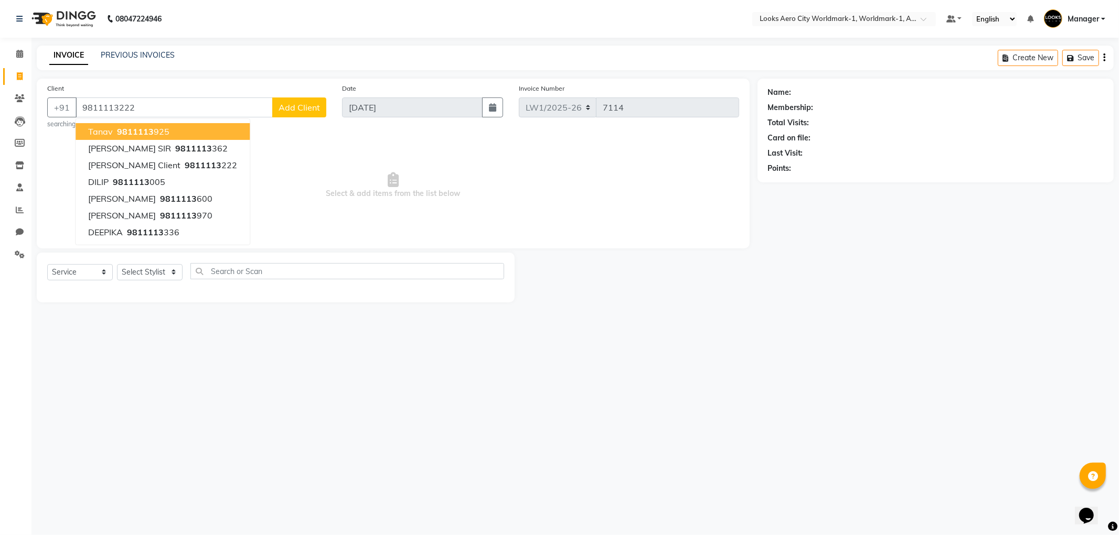
type input "9811113222"
select select "1: Object"
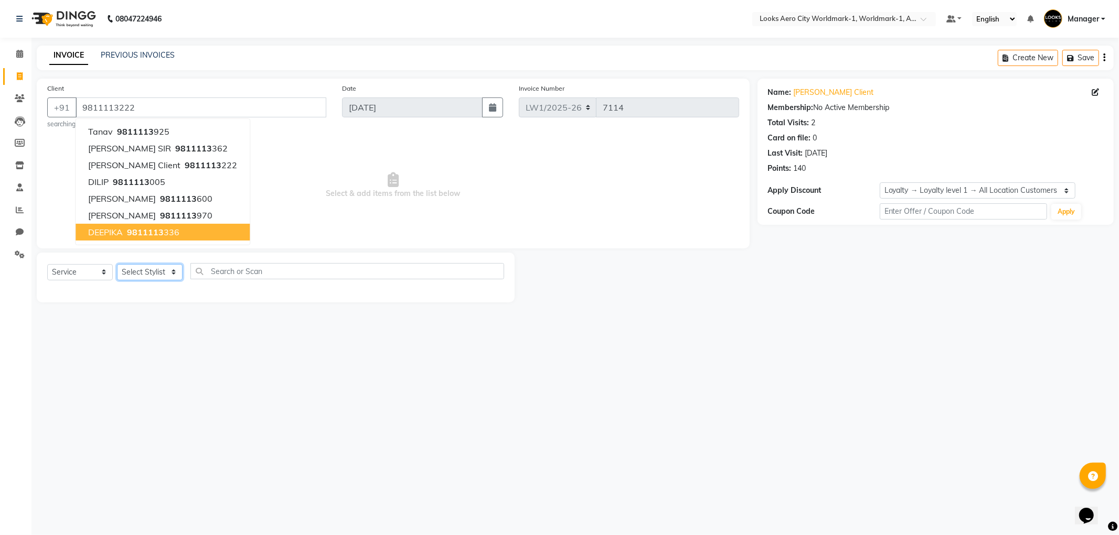
click at [171, 273] on select "Select Stylist [PERSON_NAME] [PERSON_NAME] [PERSON_NAME] [PERSON_NAME] Counter_…" at bounding box center [150, 272] width 66 height 16
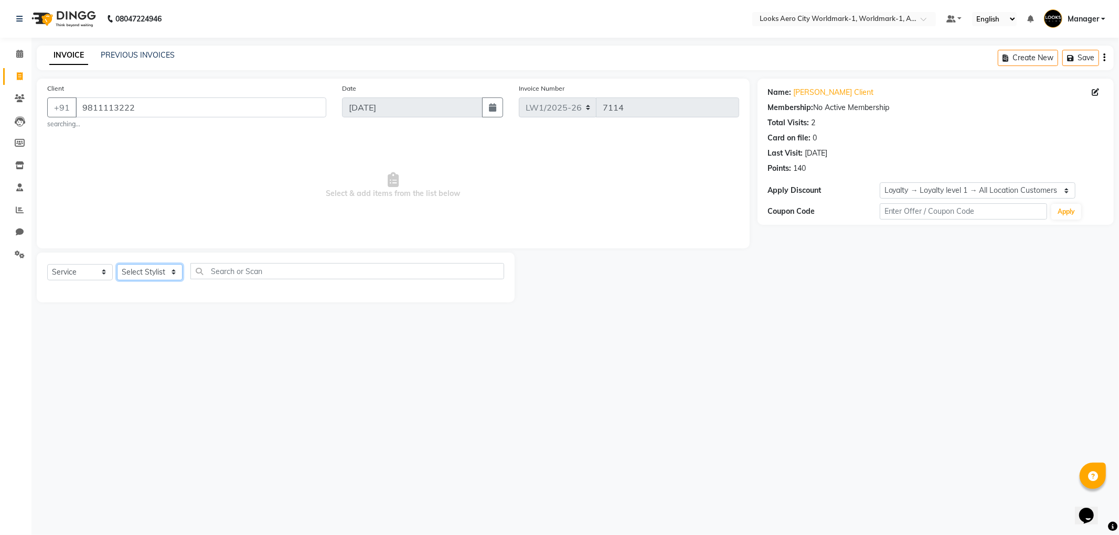
select select "84537"
click at [117, 264] on select "Select Stylist [PERSON_NAME] [PERSON_NAME] [PERSON_NAME] [PERSON_NAME] Counter_…" at bounding box center [150, 272] width 66 height 16
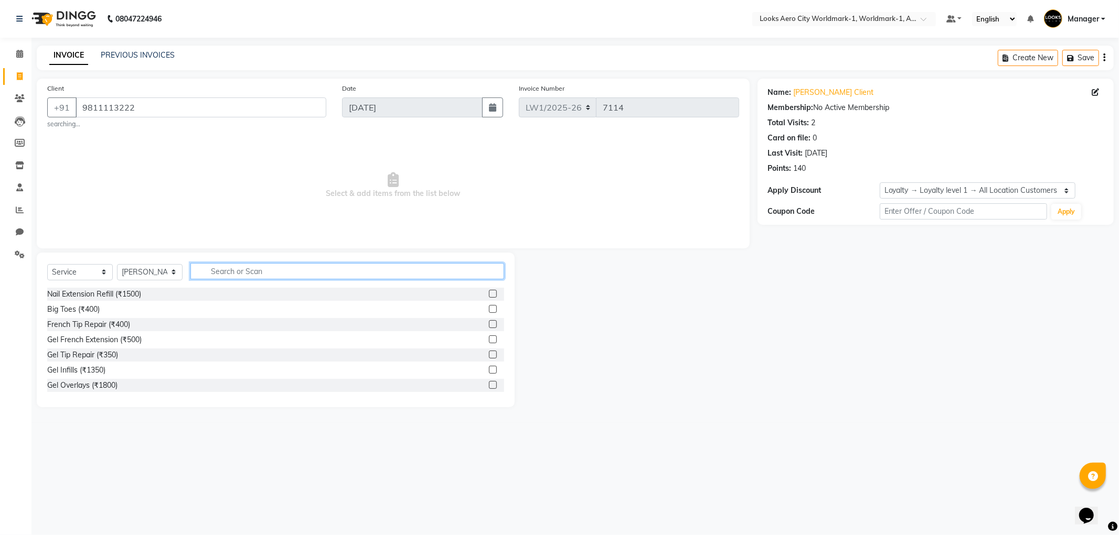
click at [224, 275] on input "text" at bounding box center [347, 271] width 314 height 16
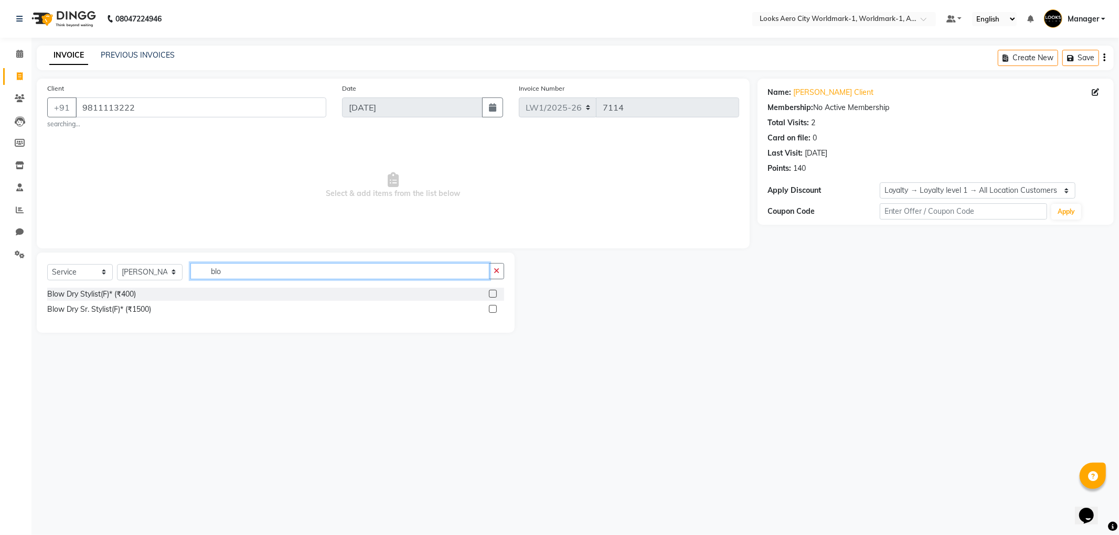
type input "blo"
click at [490, 294] on label at bounding box center [493, 294] width 8 height 8
click at [490, 294] on input "checkbox" at bounding box center [492, 294] width 7 height 7
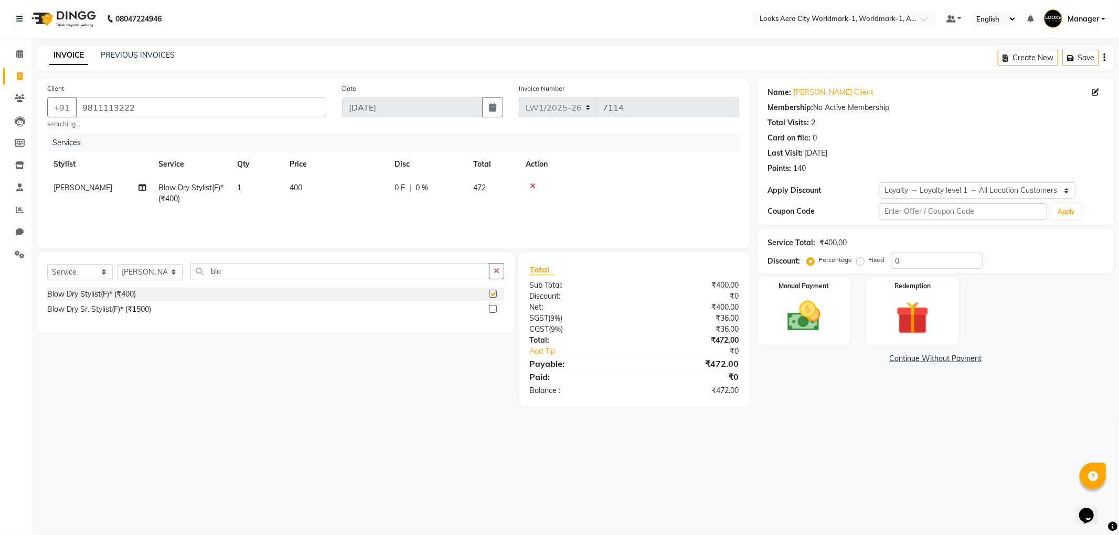
checkbox input "false"
click at [324, 193] on td "400" at bounding box center [335, 193] width 105 height 35
select select "84537"
click at [410, 190] on input "400" at bounding box center [385, 191] width 92 height 16
type input "4"
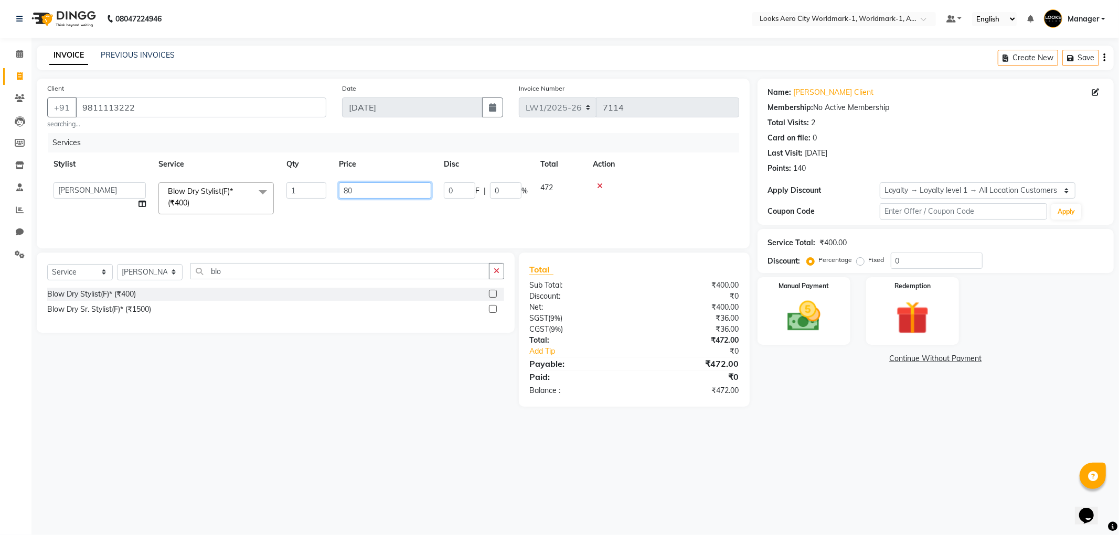
type input "800"
click at [811, 326] on img at bounding box center [804, 317] width 56 height 40
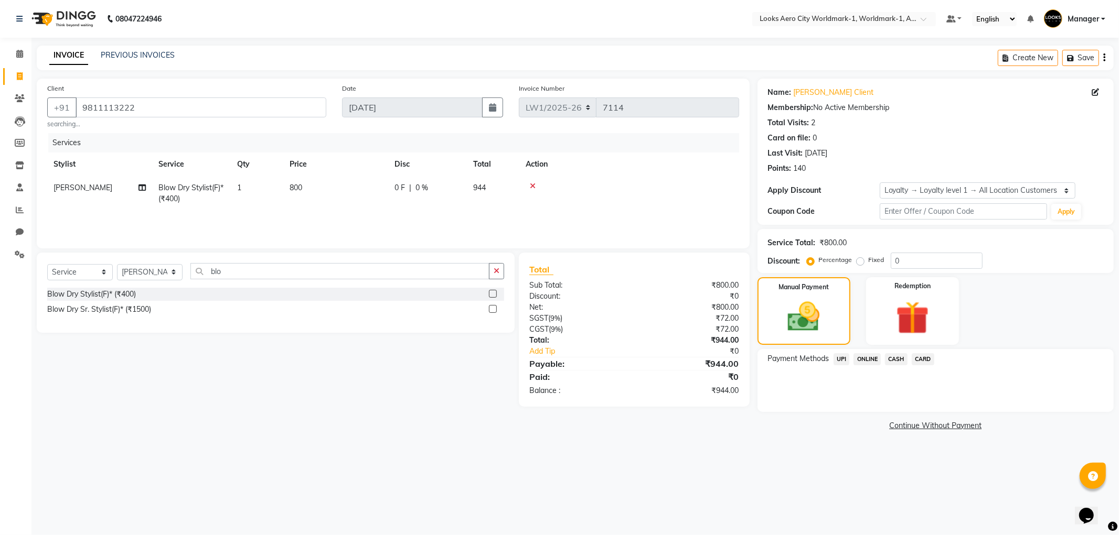
click at [921, 359] on span "CARD" at bounding box center [922, 359] width 23 height 12
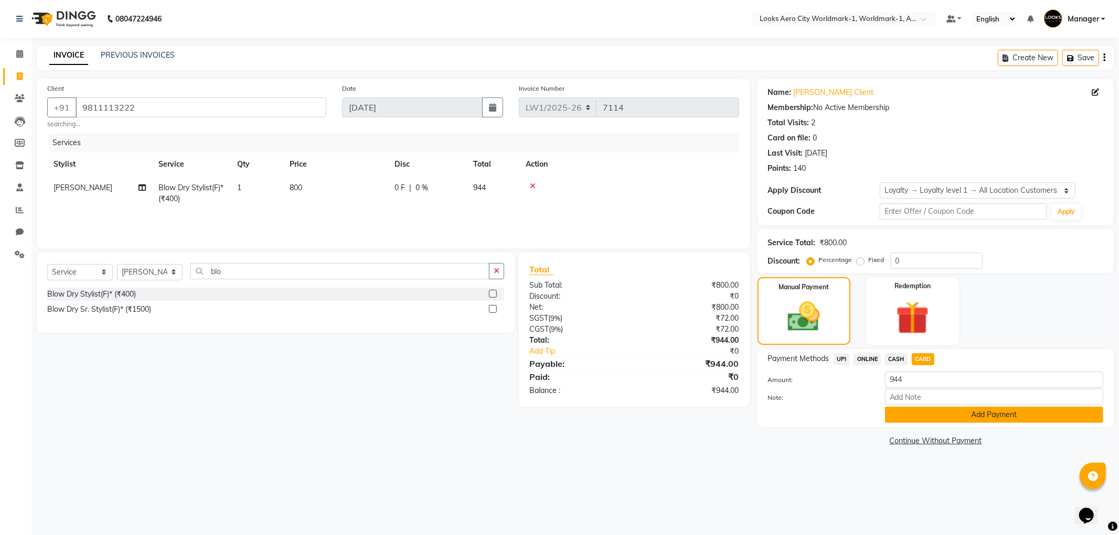
click at [917, 412] on button "Add Payment" at bounding box center [994, 415] width 218 height 16
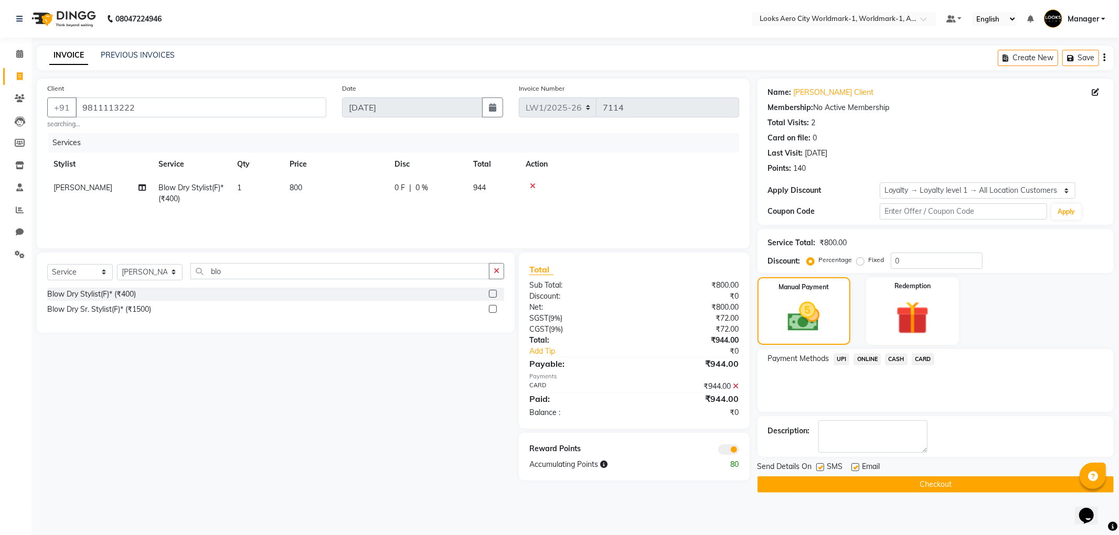
click at [866, 487] on button "Checkout" at bounding box center [935, 485] width 356 height 16
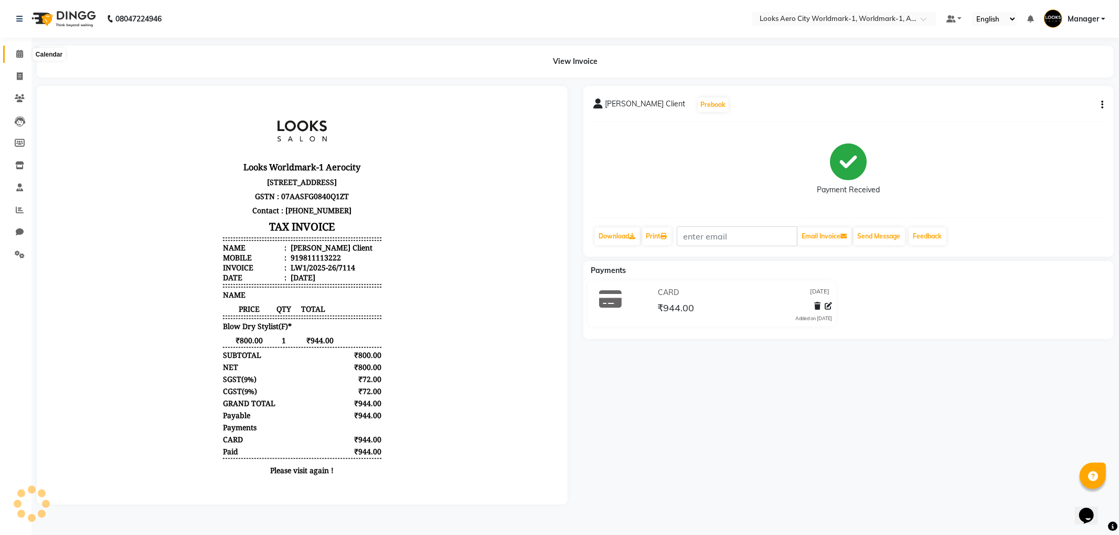
click at [16, 54] on icon at bounding box center [19, 54] width 7 height 8
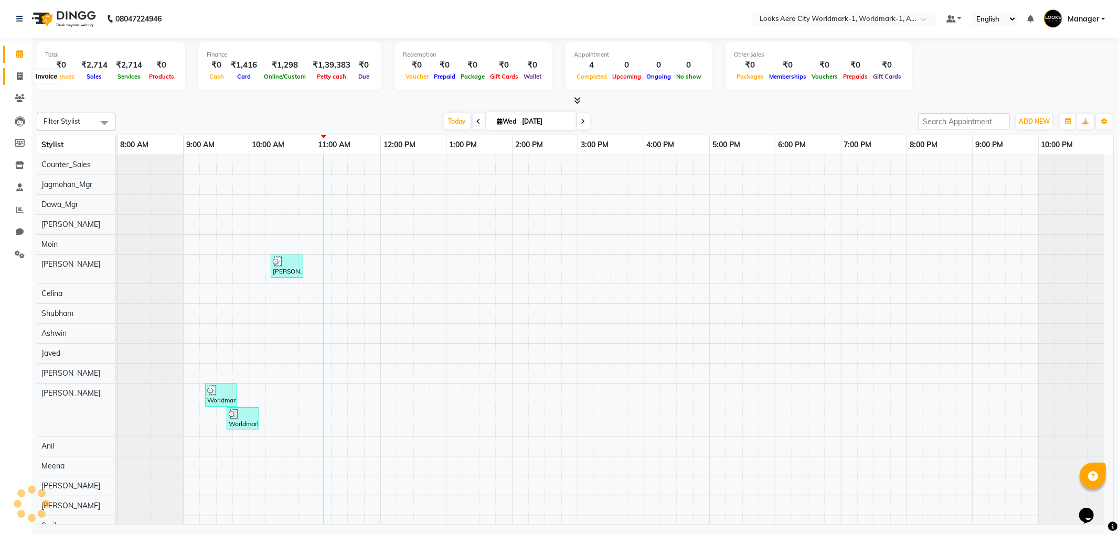
click at [17, 77] on icon at bounding box center [20, 76] width 6 height 8
select select "service"
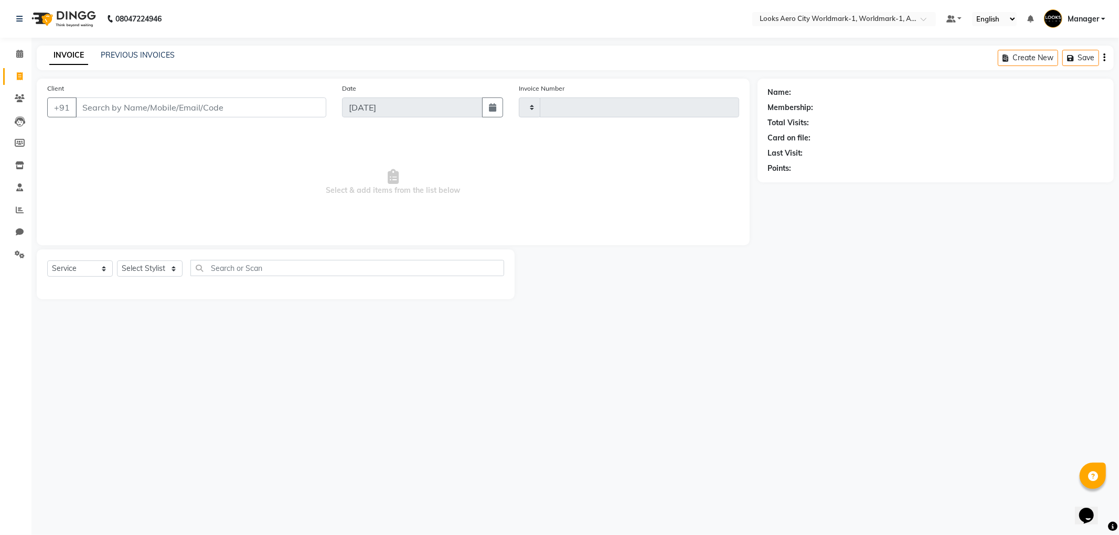
type input "7115"
select select "8573"
click at [126, 108] on input "Client" at bounding box center [201, 108] width 251 height 20
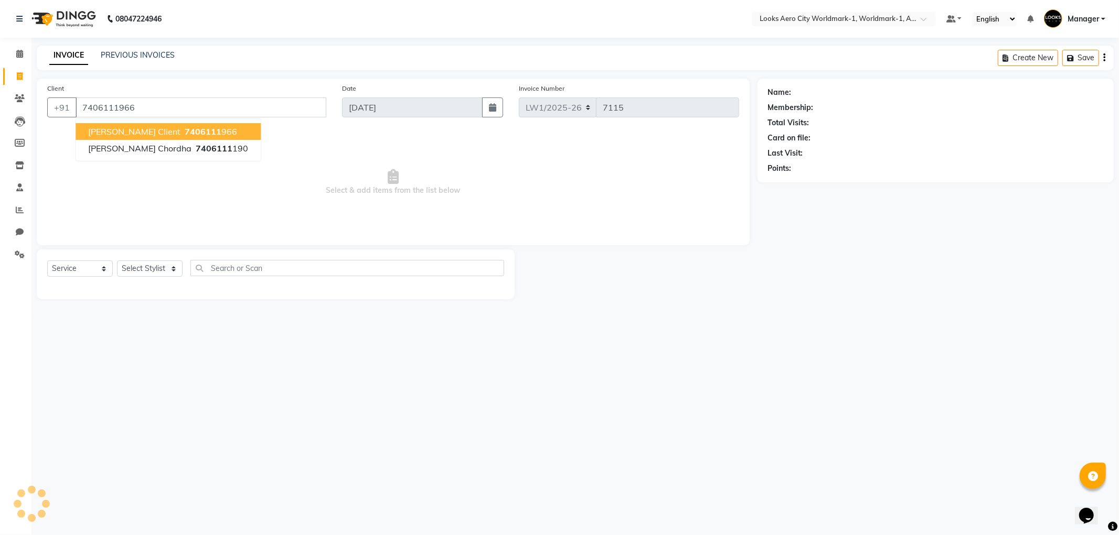
type input "7406111966"
select select "1: Object"
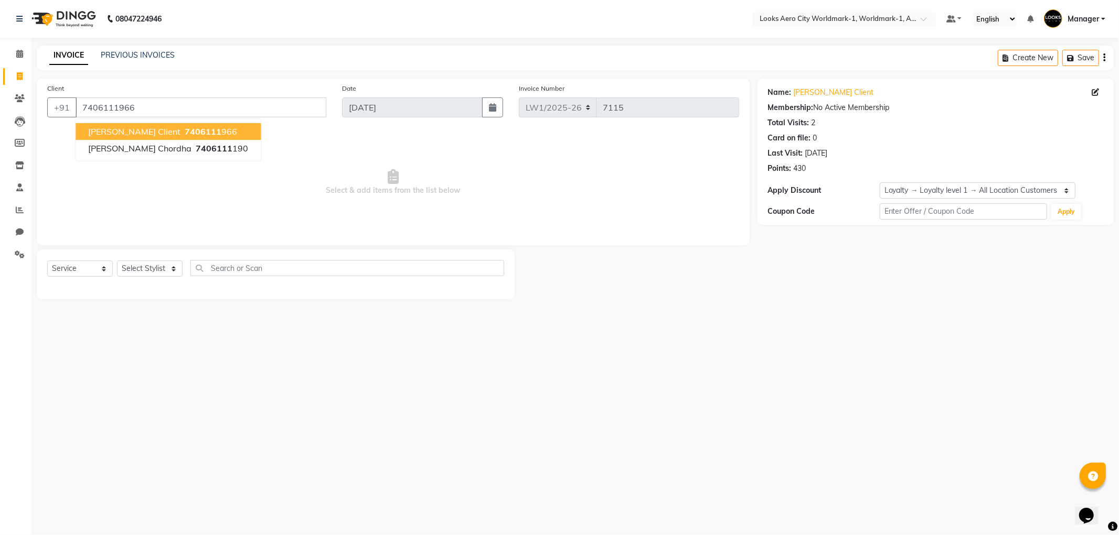
click at [121, 132] on span "[PERSON_NAME] Client" at bounding box center [134, 131] width 92 height 10
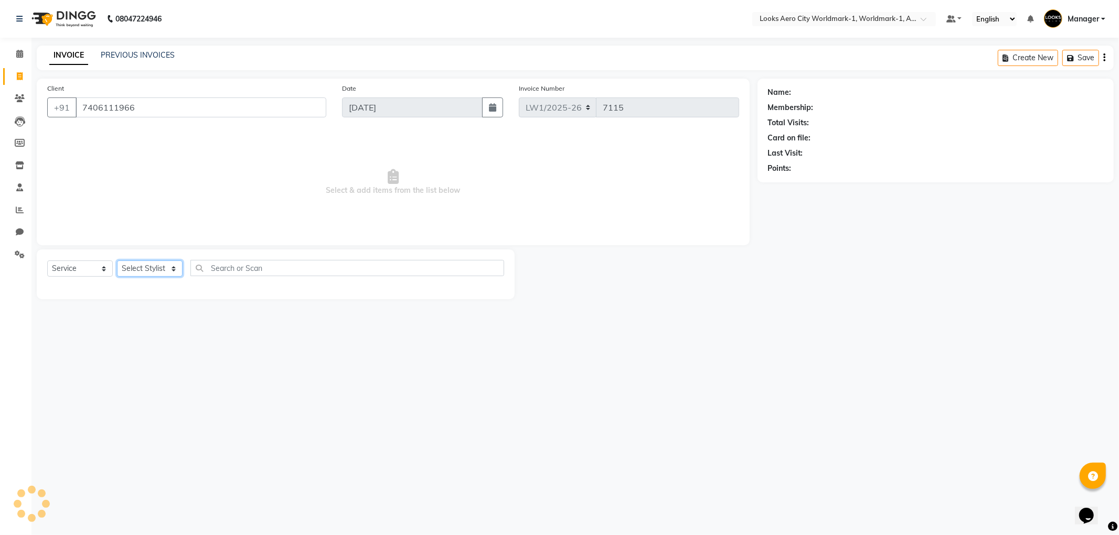
click at [175, 269] on select "Select Stylist [PERSON_NAME] [PERSON_NAME] [PERSON_NAME] [PERSON_NAME] Counter_…" at bounding box center [150, 269] width 66 height 16
select select "1: Object"
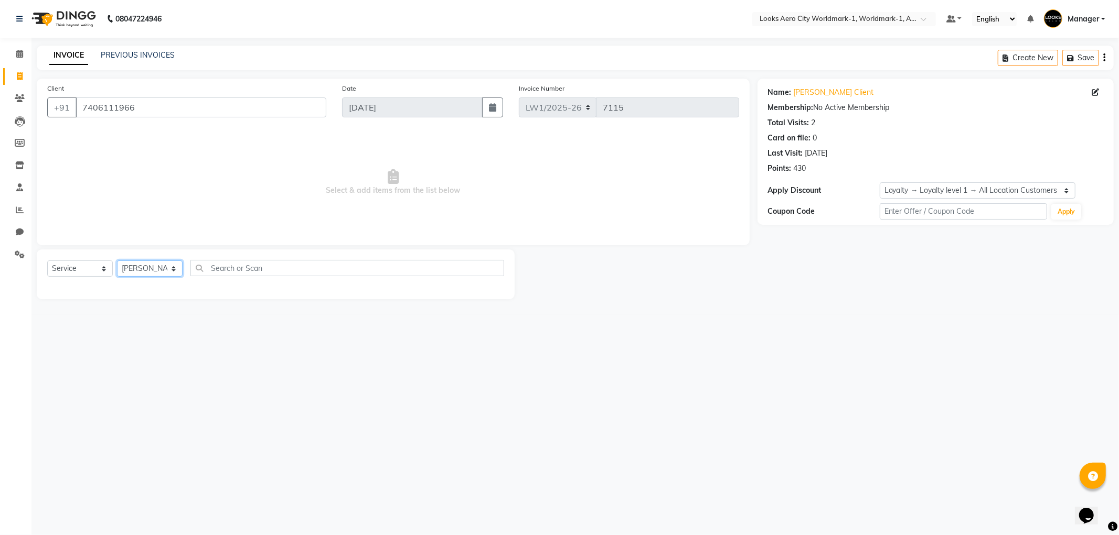
click at [117, 261] on select "Select Stylist [PERSON_NAME] [PERSON_NAME] [PERSON_NAME] [PERSON_NAME] Counter_…" at bounding box center [150, 269] width 66 height 16
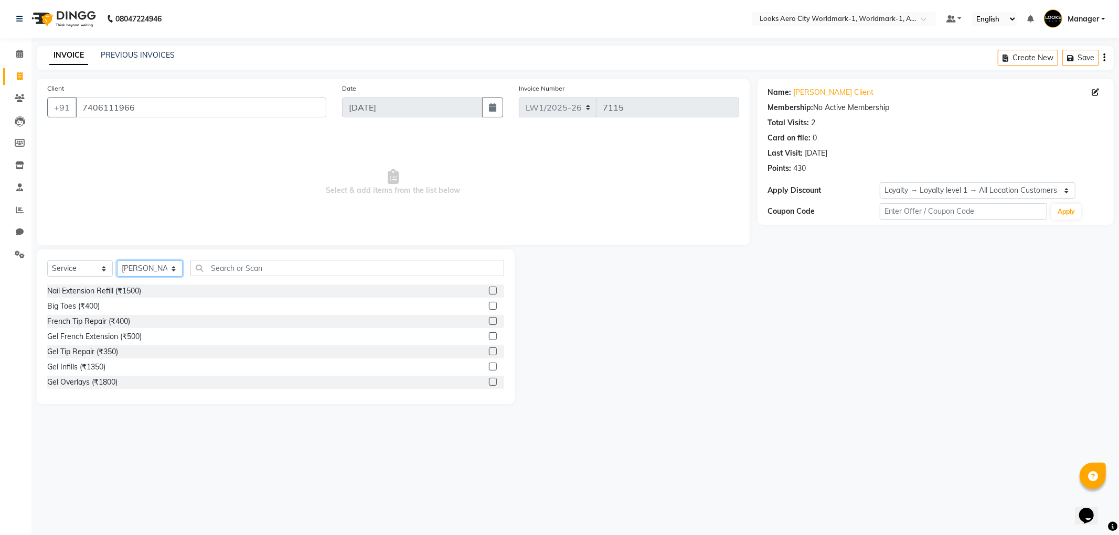
click at [173, 266] on select "Select Stylist [PERSON_NAME] [PERSON_NAME] [PERSON_NAME] [PERSON_NAME] Counter_…" at bounding box center [150, 269] width 66 height 16
select select "84540"
click at [117, 261] on select "Select Stylist [PERSON_NAME] [PERSON_NAME] [PERSON_NAME] [PERSON_NAME] Counter_…" at bounding box center [150, 269] width 66 height 16
click at [215, 273] on input "text" at bounding box center [347, 268] width 314 height 16
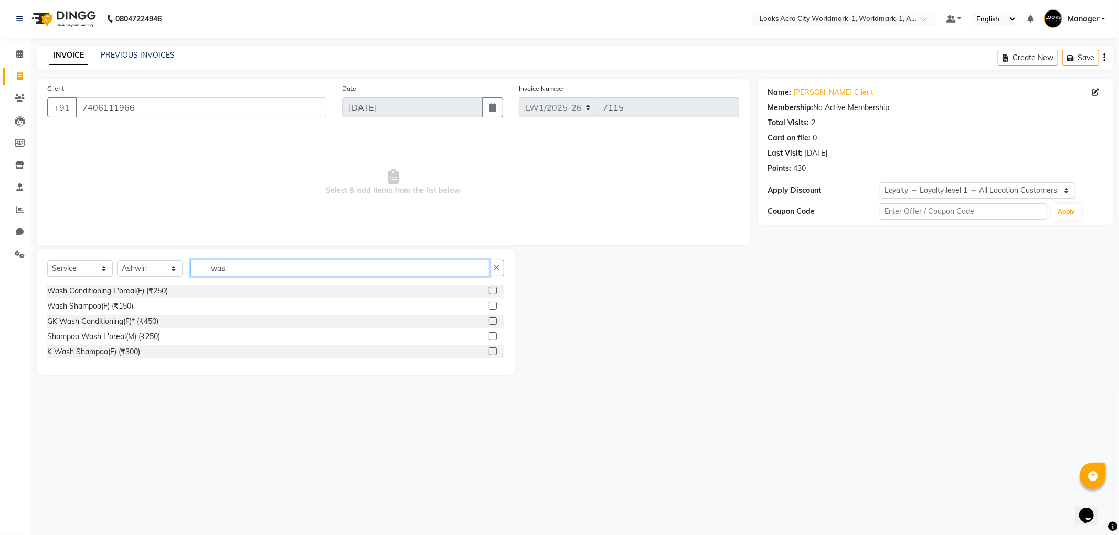
type input "was"
click at [493, 350] on label at bounding box center [493, 352] width 8 height 8
click at [493, 350] on input "checkbox" at bounding box center [492, 352] width 7 height 7
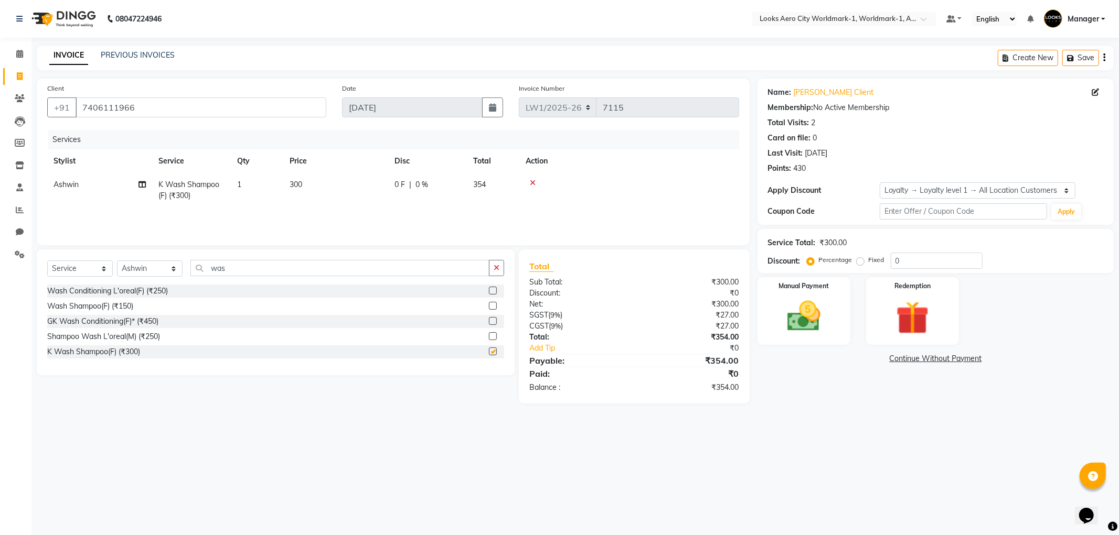
checkbox input "false"
click at [280, 261] on div "Select Service Product Membership Package Voucher Prepaid Gift Card Select Styl…" at bounding box center [276, 313] width 478 height 126
click at [266, 271] on input "was" at bounding box center [339, 268] width 299 height 16
type input "w"
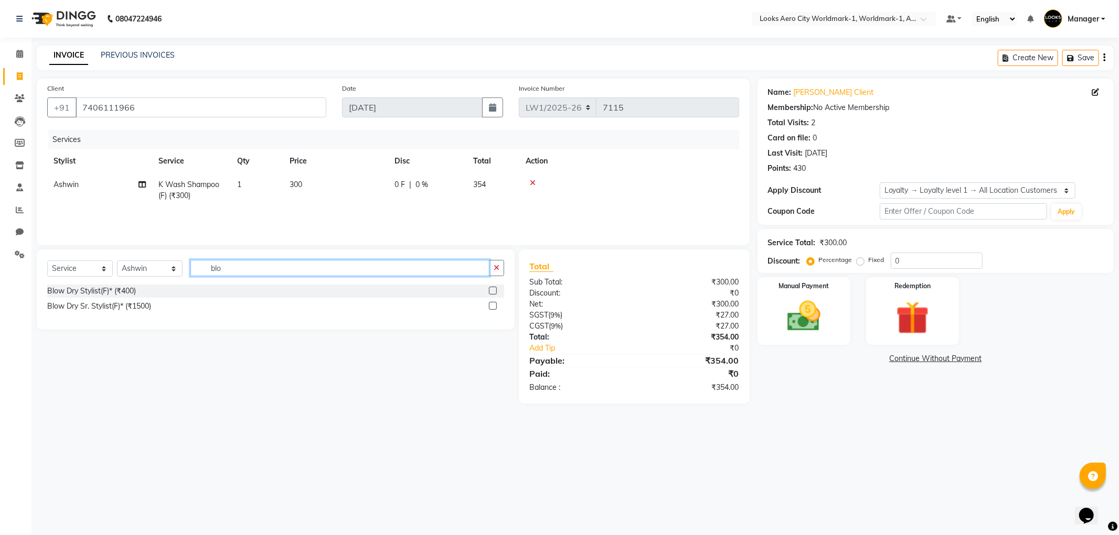
type input "blo"
click at [493, 291] on label at bounding box center [493, 291] width 8 height 8
click at [493, 291] on input "checkbox" at bounding box center [492, 291] width 7 height 7
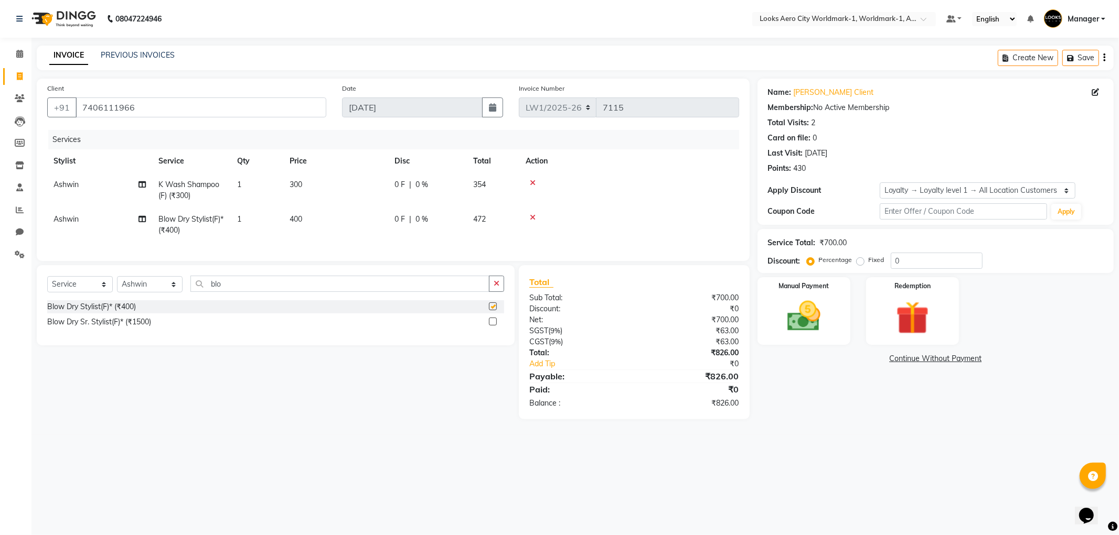
checkbox input "false"
click at [173, 293] on select "Select Stylist [PERSON_NAME] [PERSON_NAME] [PERSON_NAME] [PERSON_NAME] Counter_…" at bounding box center [150, 284] width 66 height 16
select select "84551"
click at [117, 285] on select "Select Stylist [PERSON_NAME] [PERSON_NAME] [PERSON_NAME] [PERSON_NAME] Counter_…" at bounding box center [150, 284] width 66 height 16
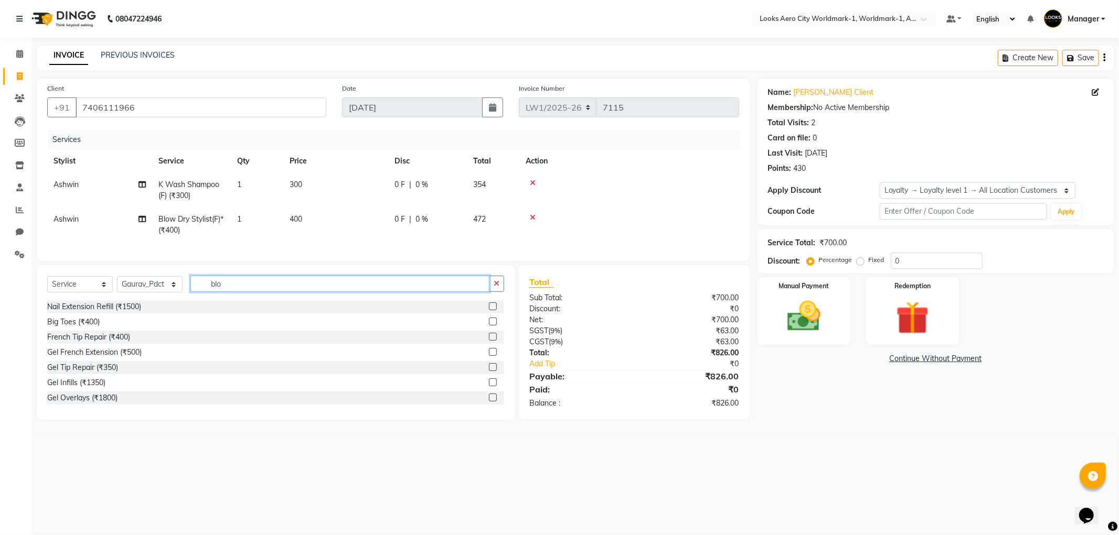
click at [275, 286] on input "blo" at bounding box center [339, 284] width 299 height 16
type input "b"
type input "was"
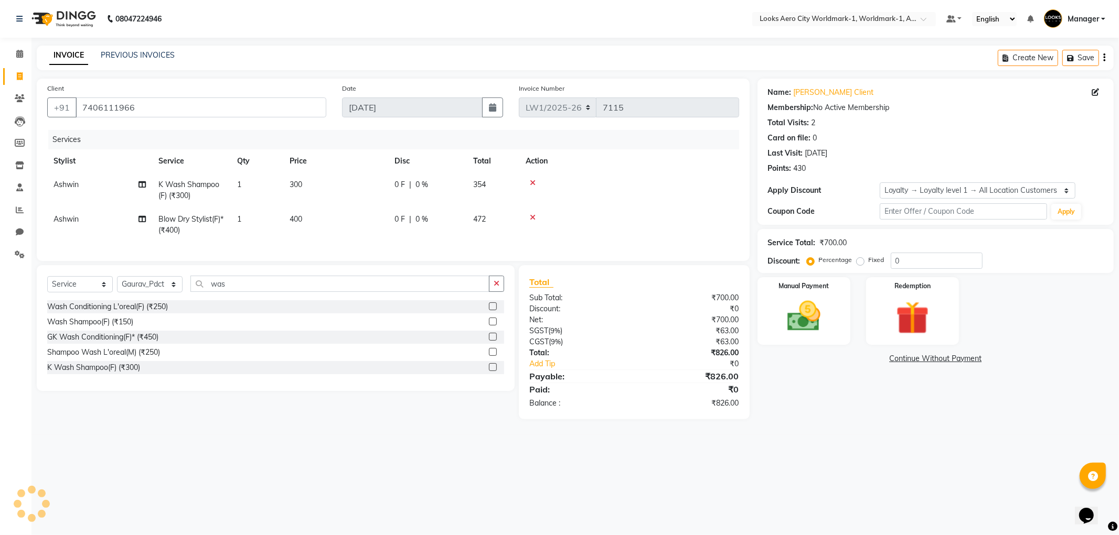
click at [495, 310] on label at bounding box center [493, 307] width 8 height 8
click at [495, 310] on input "checkbox" at bounding box center [492, 307] width 7 height 7
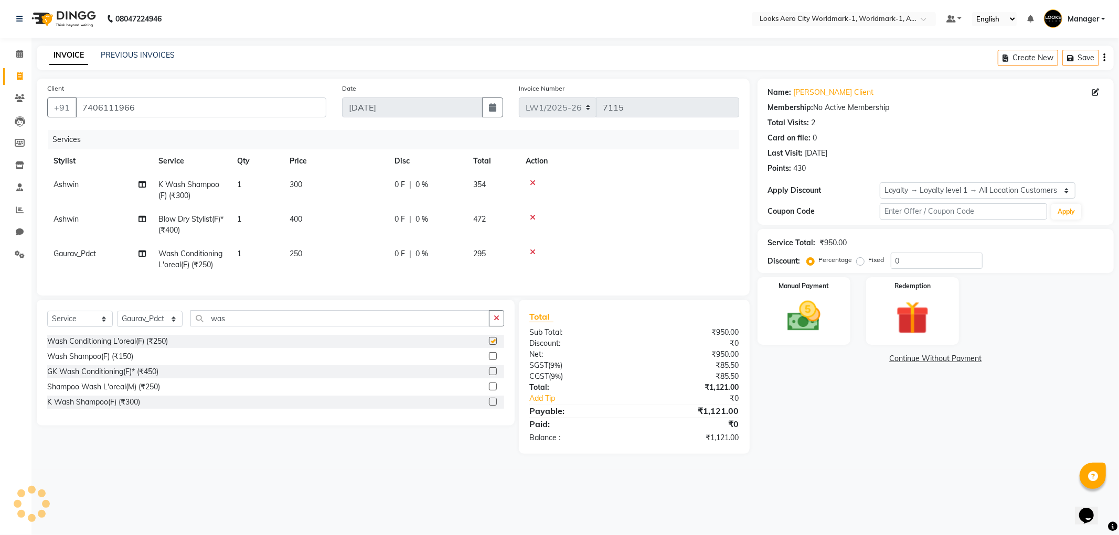
checkbox input "false"
click at [239, 327] on input "was" at bounding box center [339, 318] width 299 height 16
type input "w"
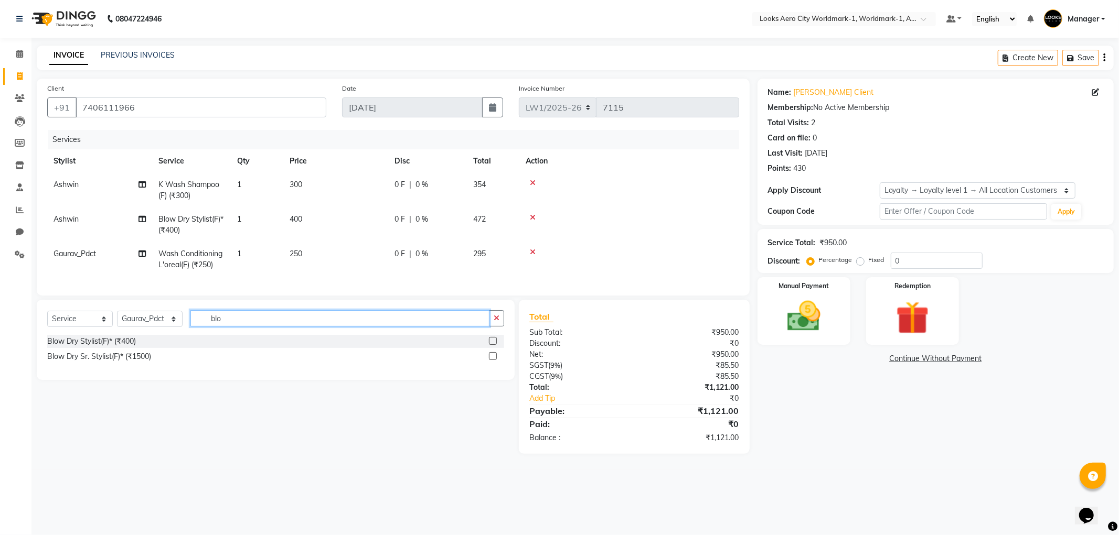
type input "blo"
click at [495, 345] on label at bounding box center [493, 341] width 8 height 8
click at [495, 345] on input "checkbox" at bounding box center [492, 341] width 7 height 7
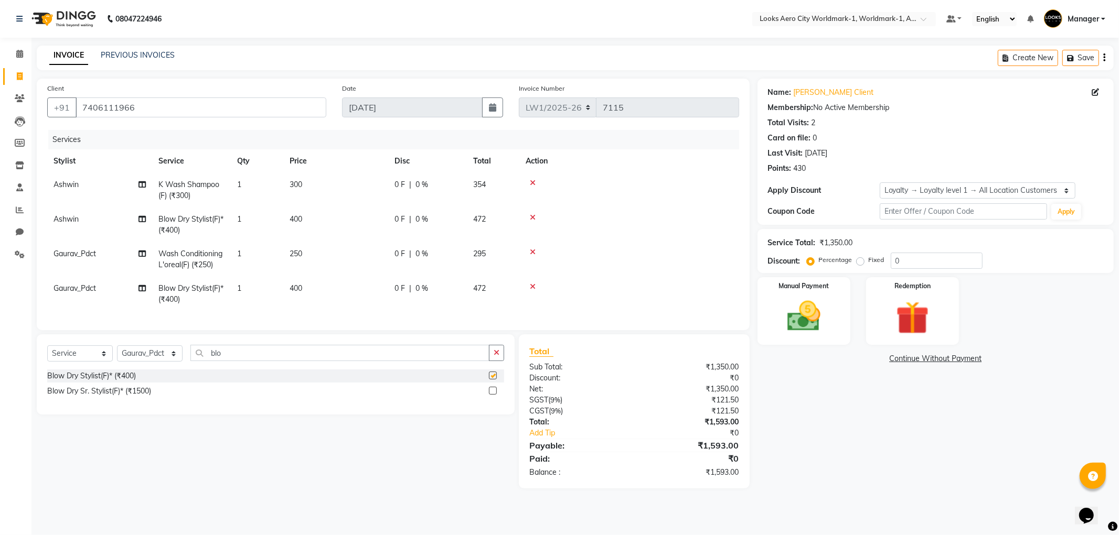
checkbox input "false"
click at [336, 291] on td "400" at bounding box center [335, 294] width 105 height 35
select select "84551"
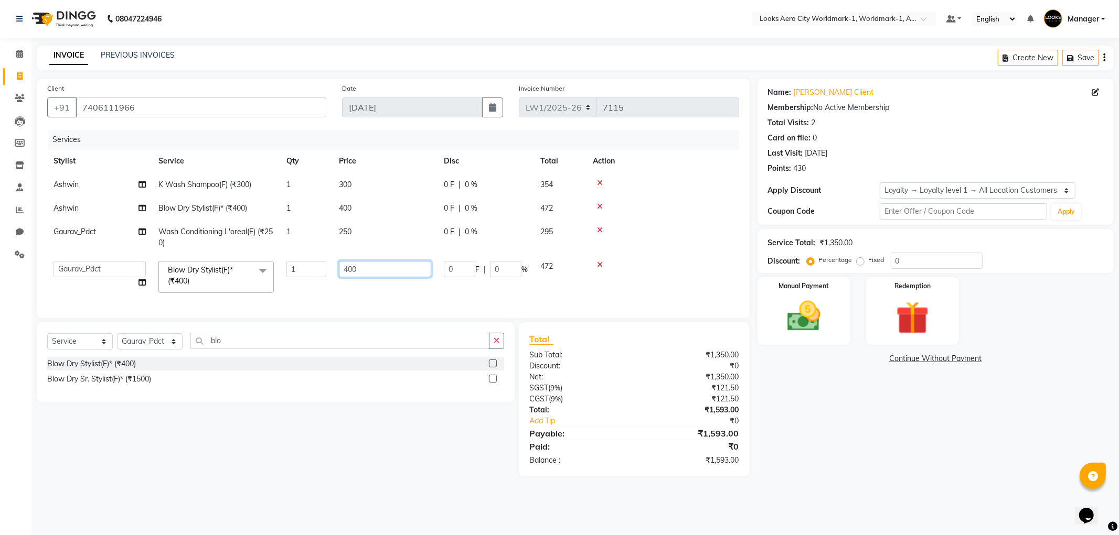
click at [377, 268] on input "400" at bounding box center [385, 269] width 92 height 16
type input "4"
type input "800"
click at [376, 232] on tbody "Ashwin K Wash Shampoo(F) (₹300) 1 300 0 F | 0 % 354 Ashwin Blow Dry Stylist(F)*…" at bounding box center [393, 236] width 692 height 126
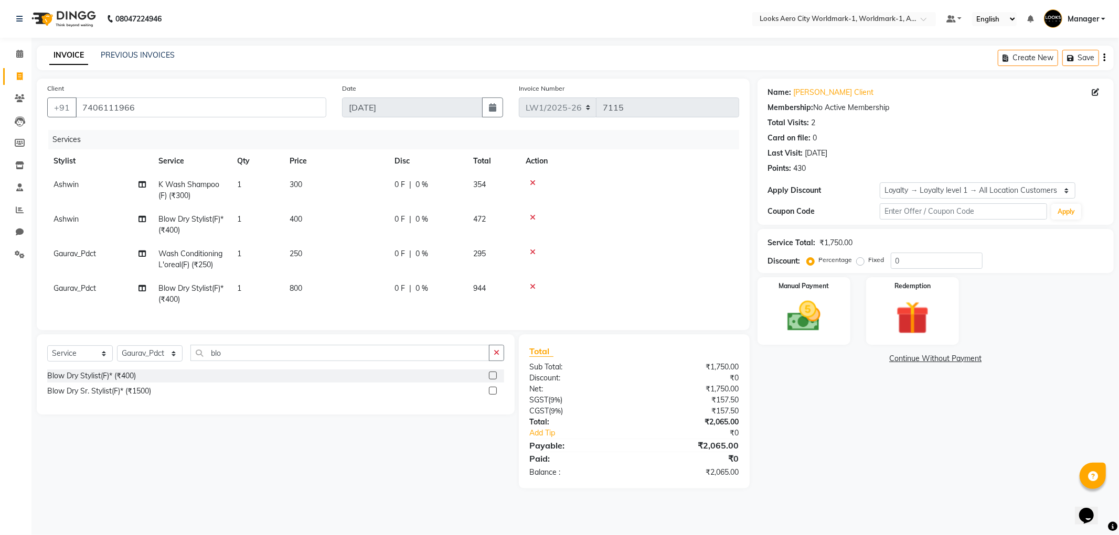
click at [329, 252] on td "250" at bounding box center [335, 259] width 105 height 35
select select "84551"
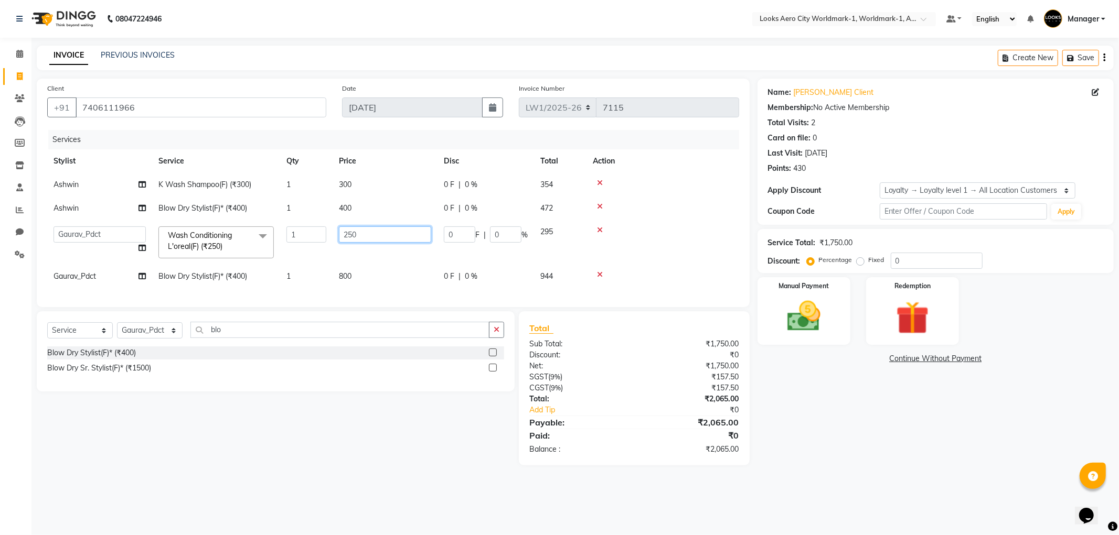
click at [369, 234] on input "250" at bounding box center [385, 235] width 92 height 16
type input "2"
type input "400"
click at [374, 213] on td "400" at bounding box center [384, 209] width 105 height 24
select select "84540"
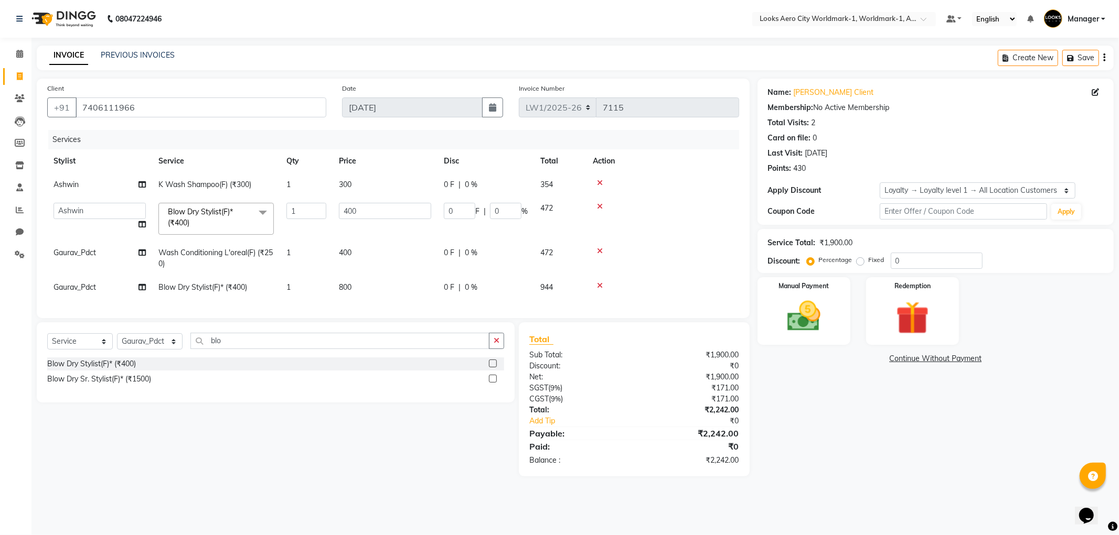
click at [366, 180] on td "300" at bounding box center [384, 185] width 105 height 24
select select "84540"
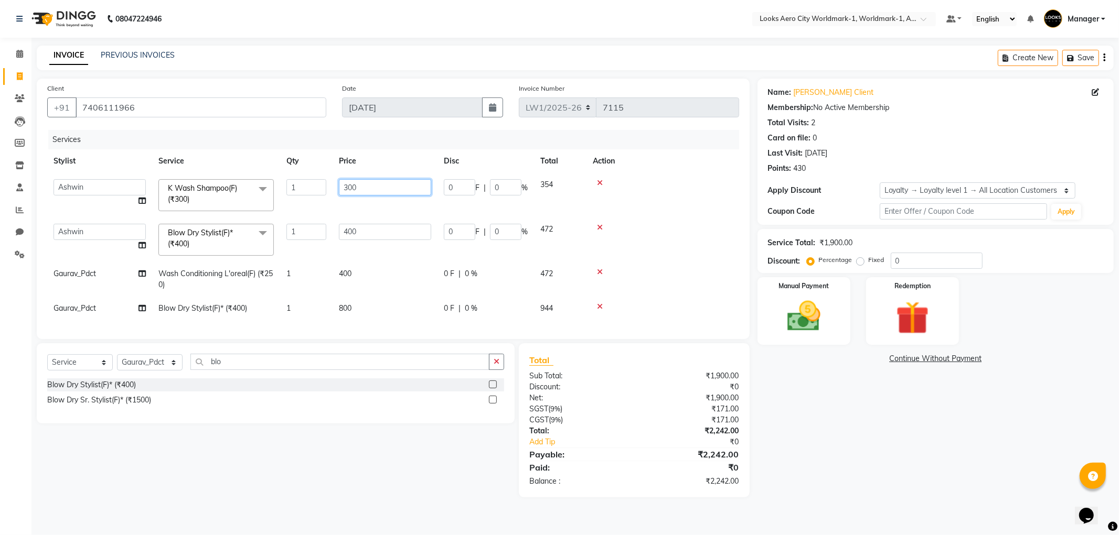
click at [386, 186] on input "300" at bounding box center [385, 187] width 92 height 16
type input "3"
type input "700"
click at [387, 235] on td "400" at bounding box center [384, 240] width 105 height 45
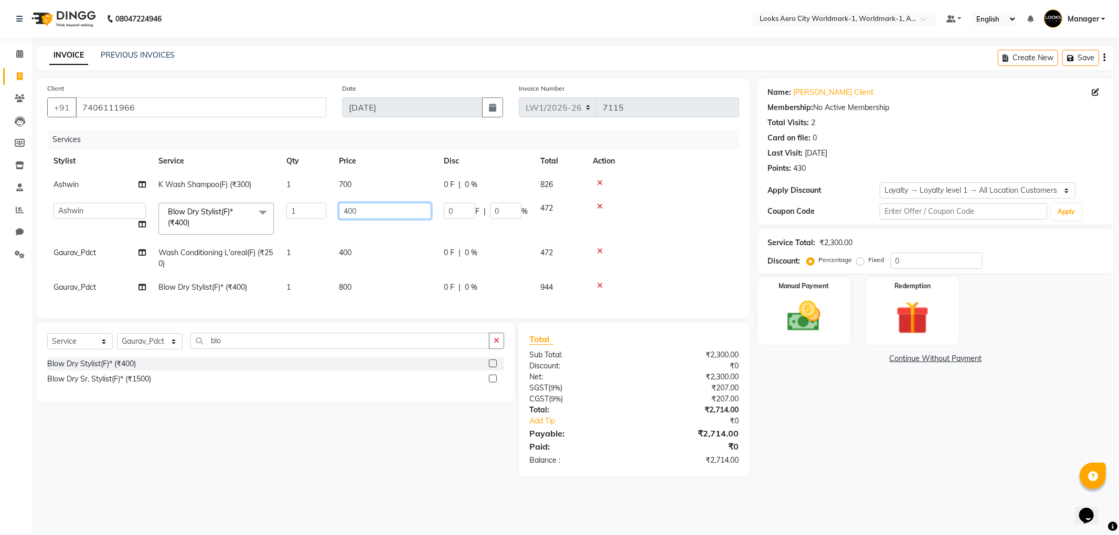
click at [387, 213] on input "400" at bounding box center [385, 211] width 92 height 16
type input "4"
type input "800"
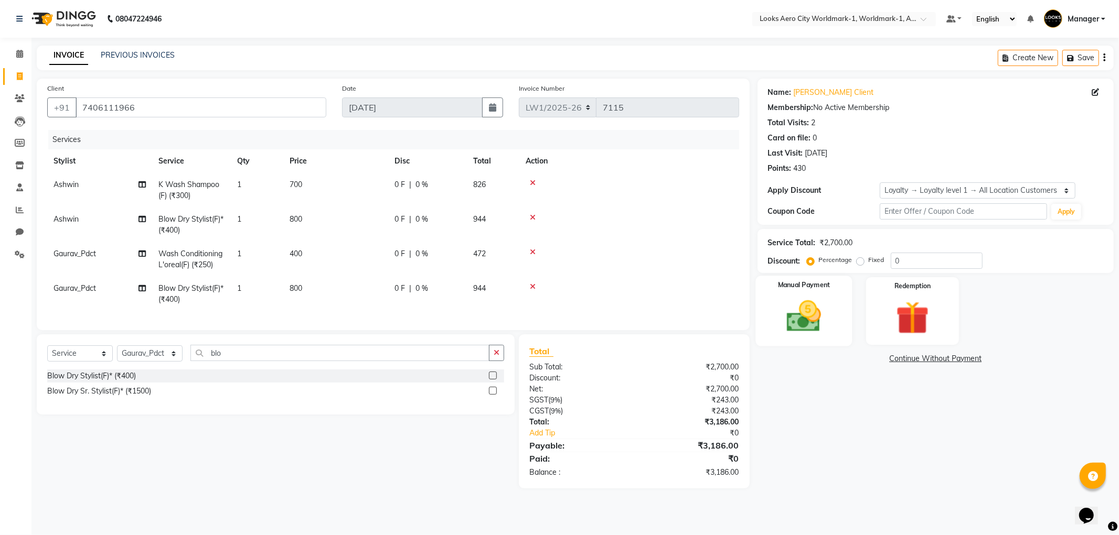
click at [785, 312] on img at bounding box center [804, 317] width 56 height 40
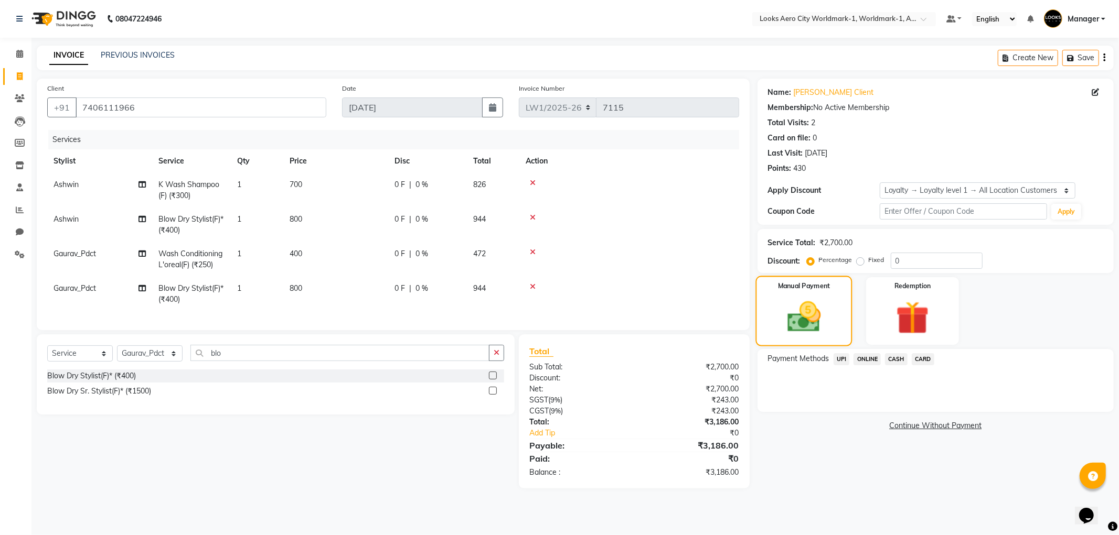
click at [812, 313] on img at bounding box center [803, 317] width 55 height 39
click at [841, 360] on span "UPI" at bounding box center [841, 359] width 16 height 12
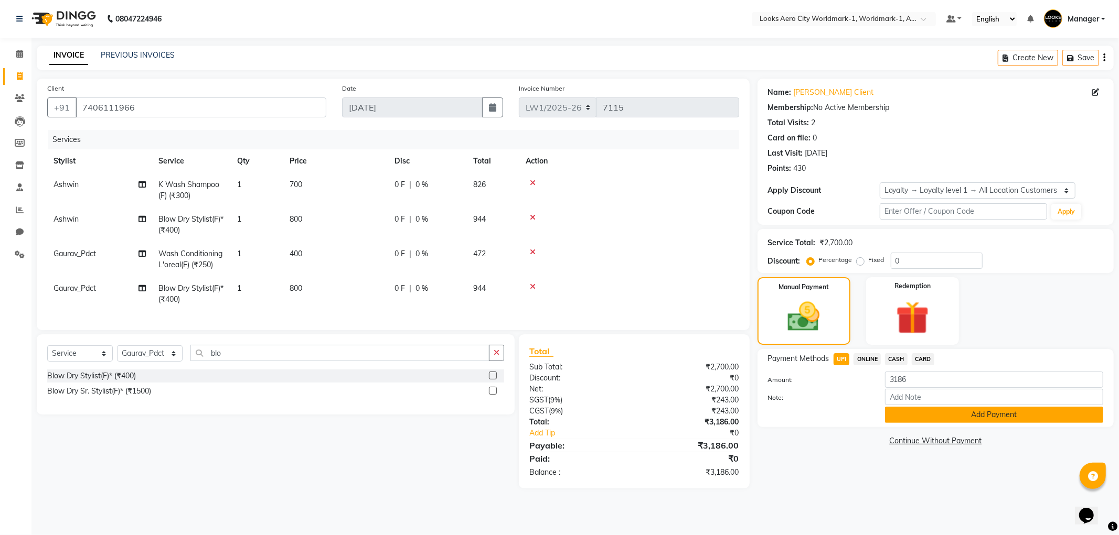
click at [910, 416] on button "Add Payment" at bounding box center [994, 415] width 218 height 16
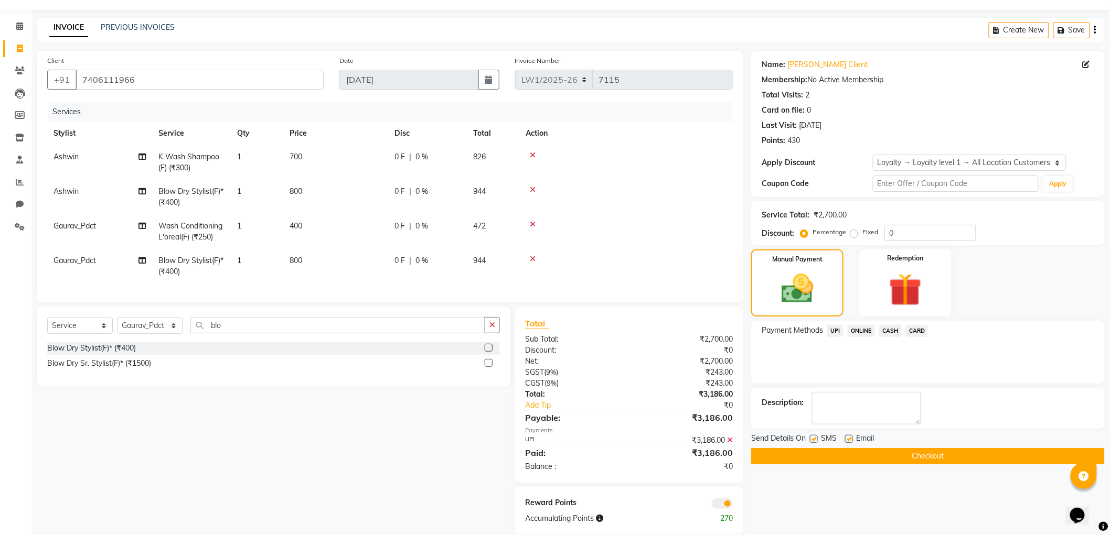
scroll to position [51, 0]
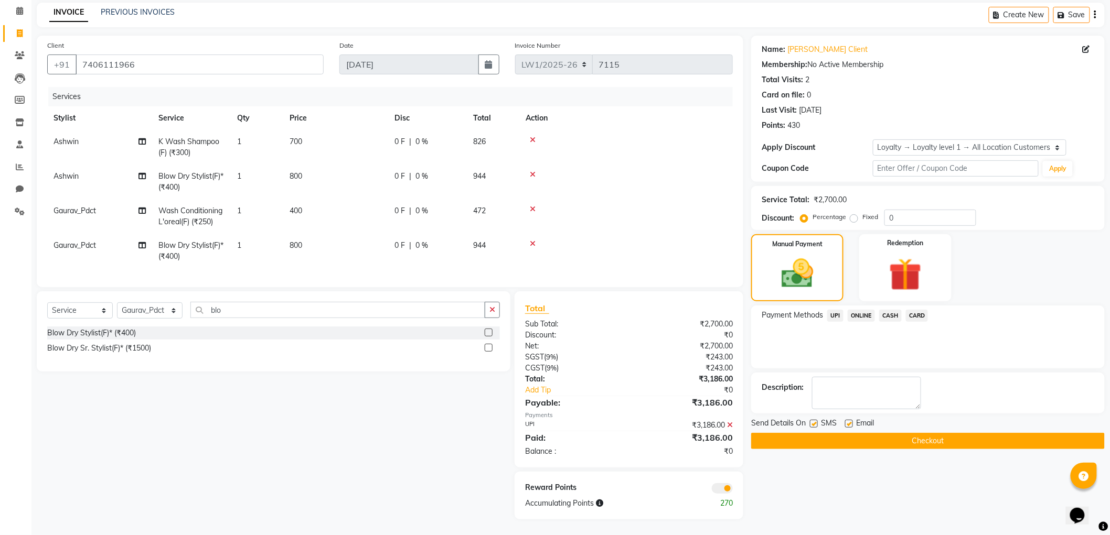
click at [786, 436] on button "Checkout" at bounding box center [927, 441] width 353 height 16
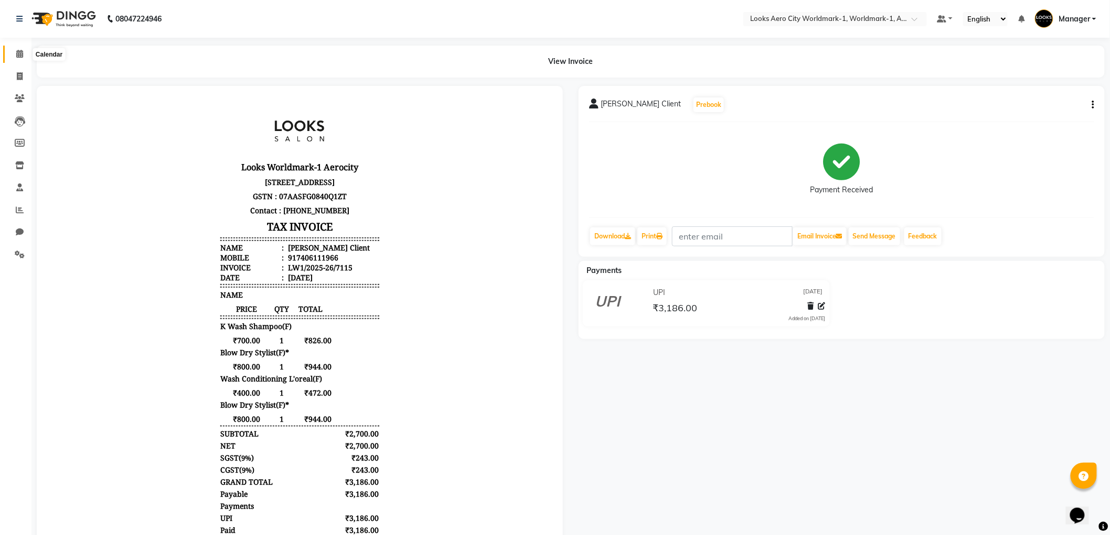
click at [19, 58] on icon at bounding box center [19, 54] width 7 height 8
